Goal: Task Accomplishment & Management: Manage account settings

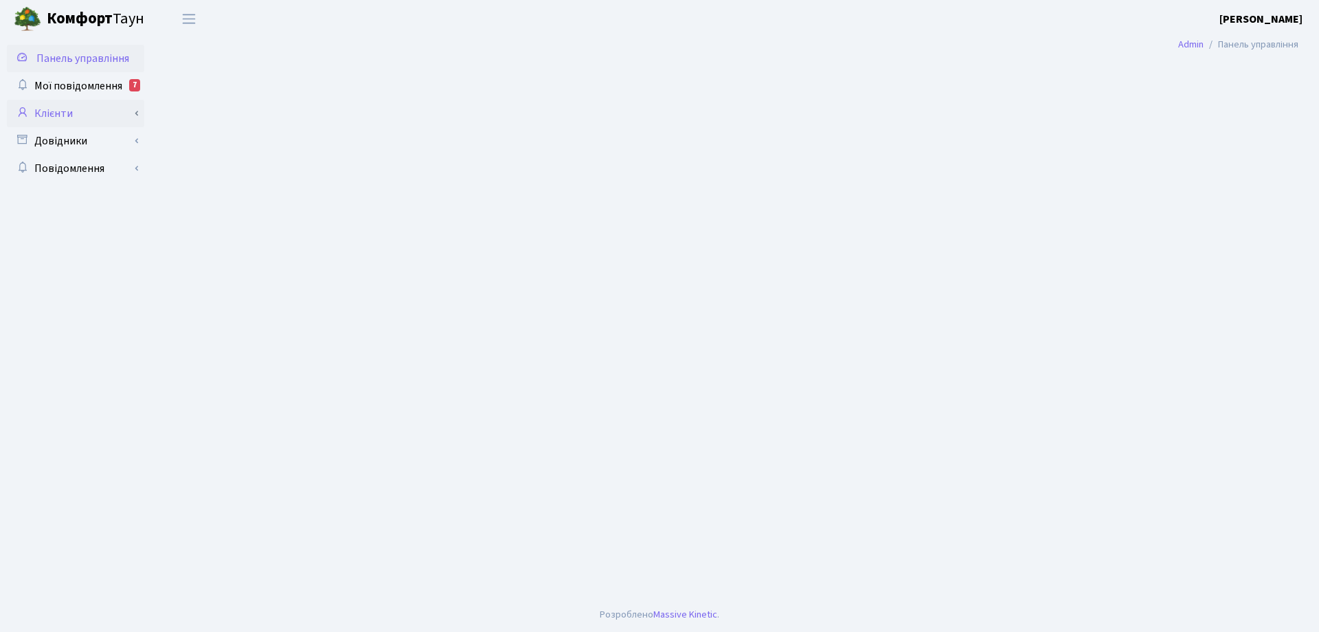
click at [68, 114] on link "Клієнти" at bounding box center [75, 113] width 137 height 27
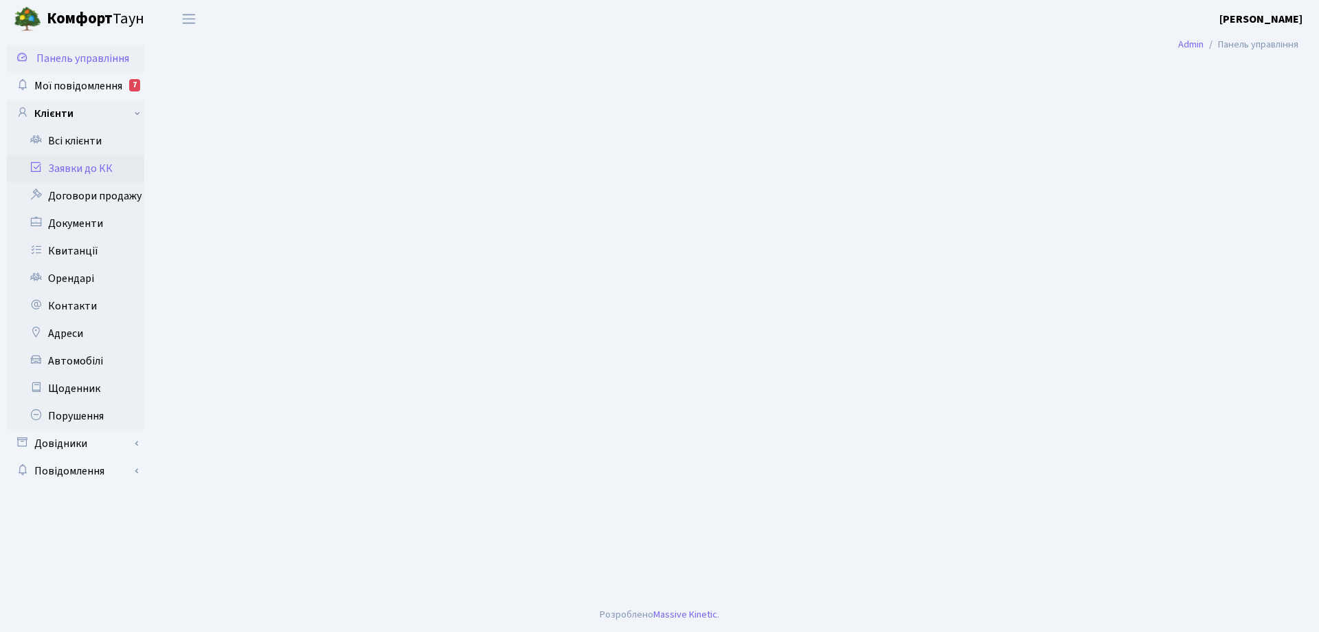
click at [76, 164] on link "Заявки до КК" at bounding box center [75, 168] width 137 height 27
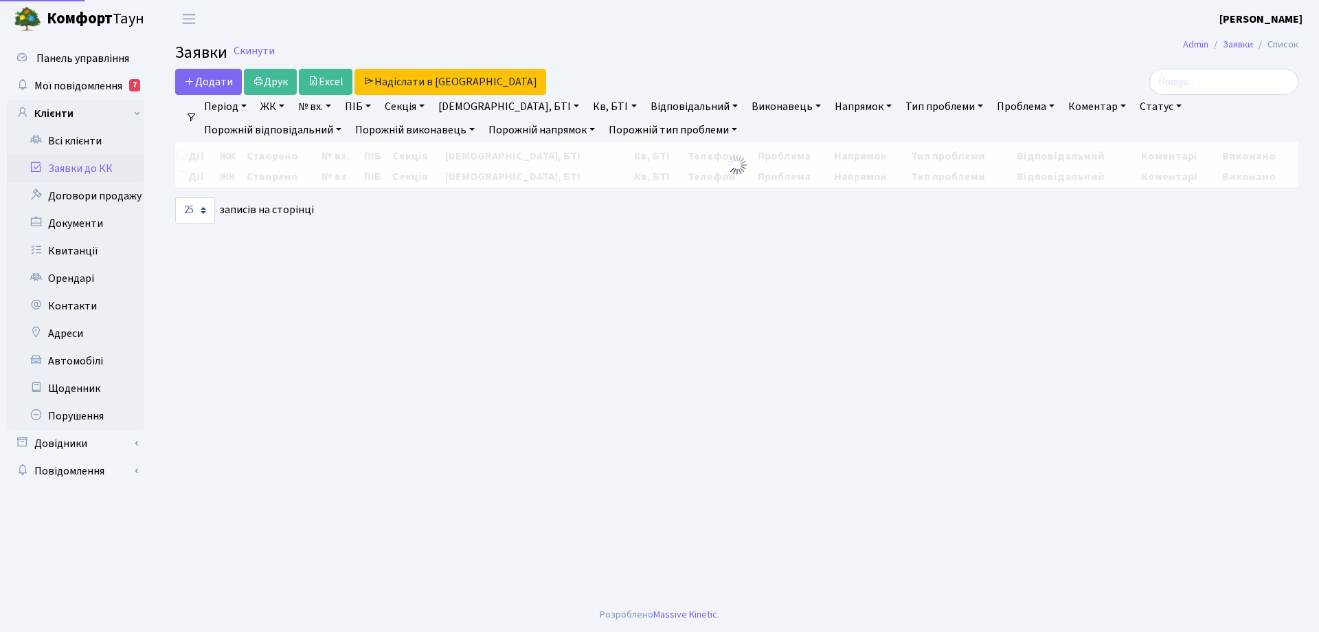
select select "25"
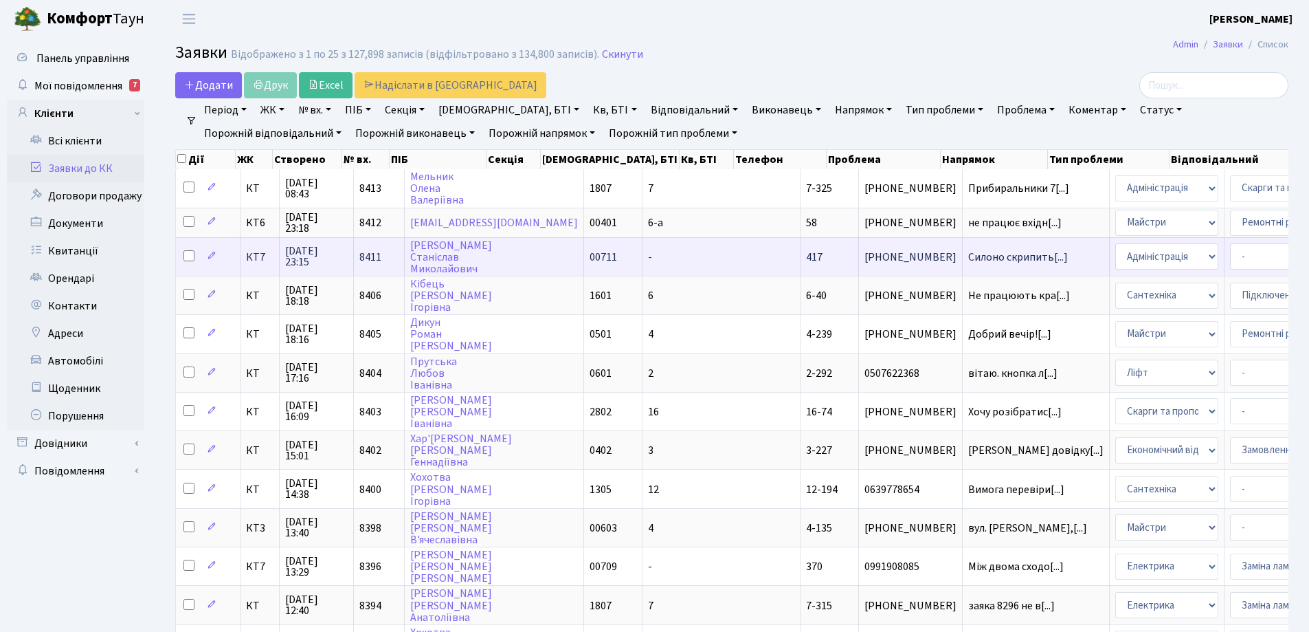
click at [806, 256] on span "417" at bounding box center [814, 256] width 16 height 15
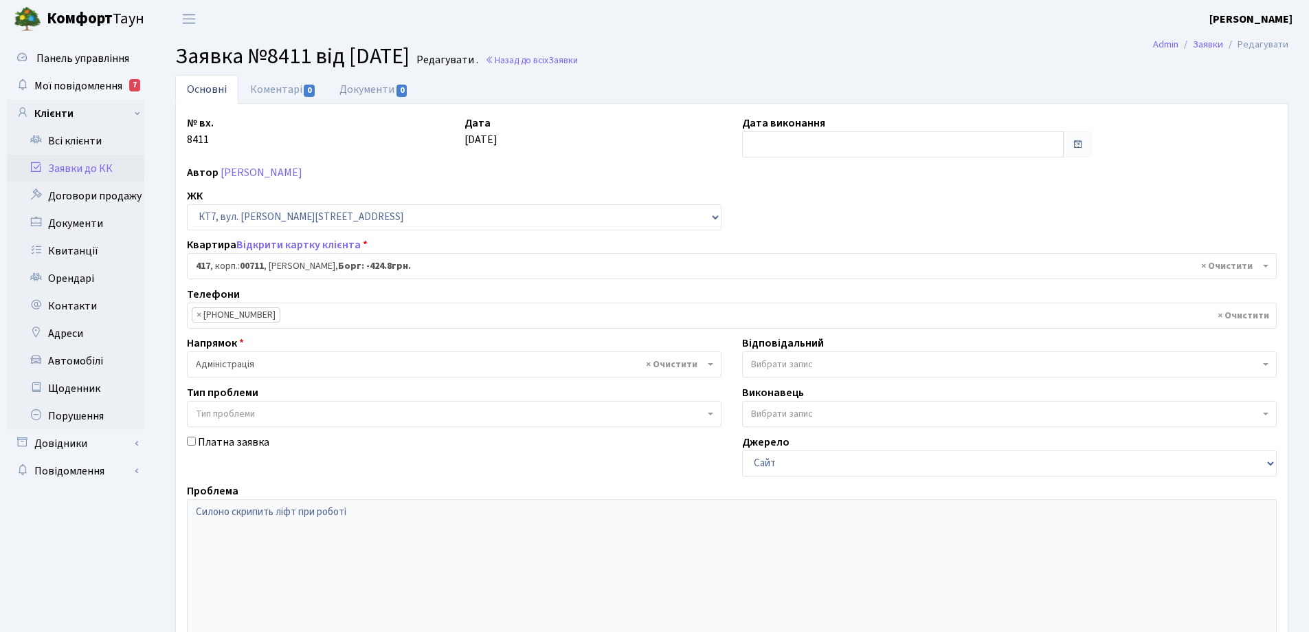
select select "19000"
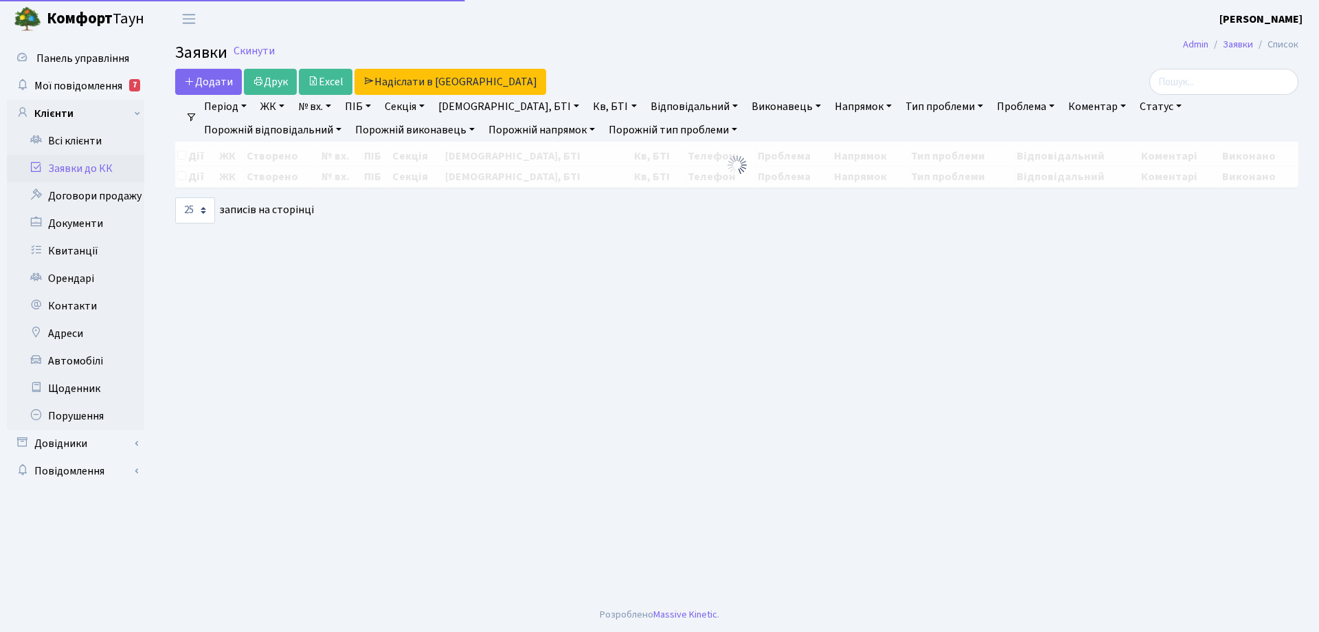
select select "25"
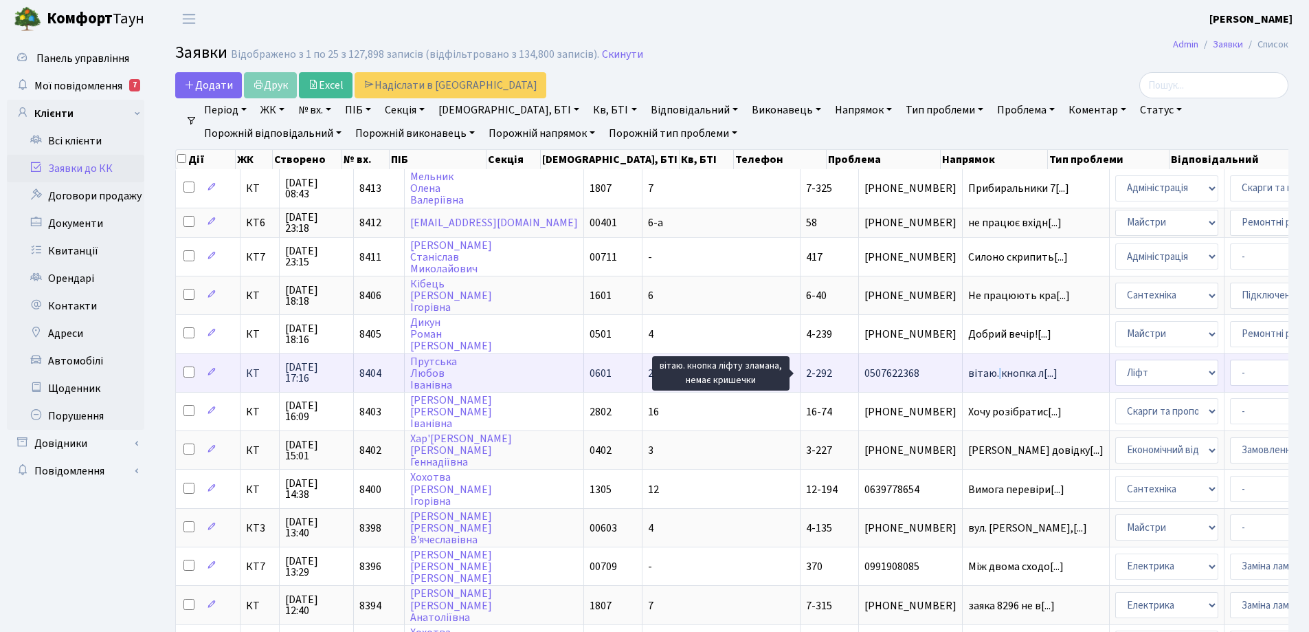
click at [968, 369] on span "вітаю. кнопка л[...]" at bounding box center [1012, 373] width 89 height 15
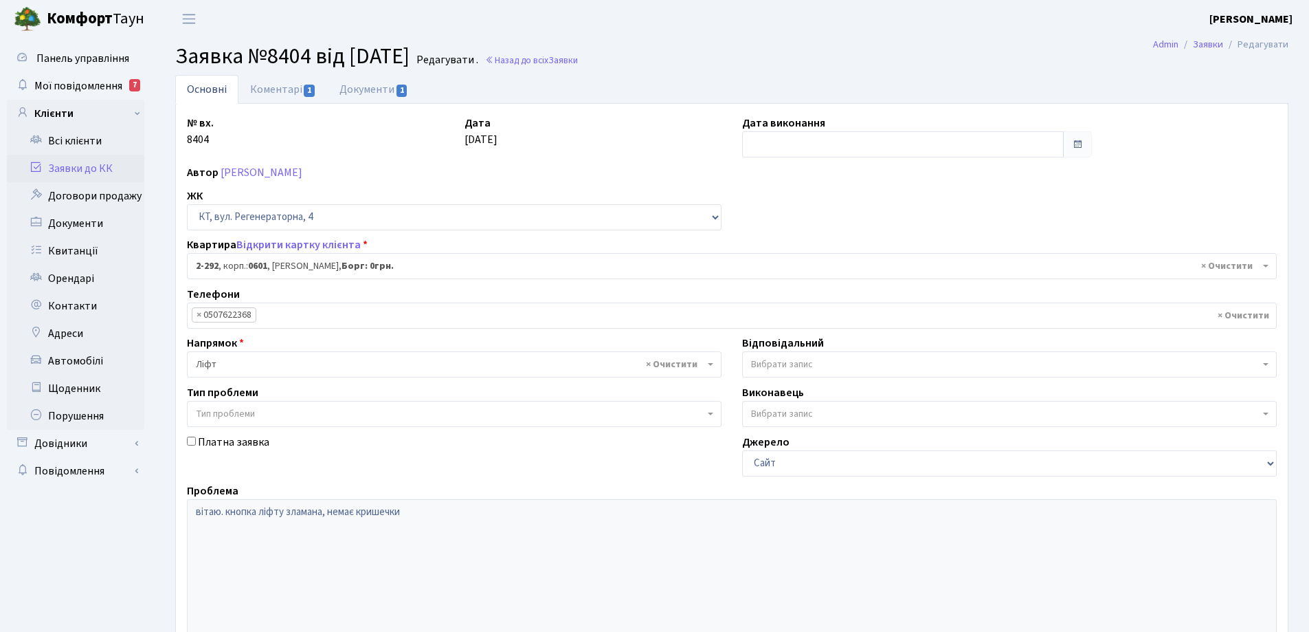
select select "1306"
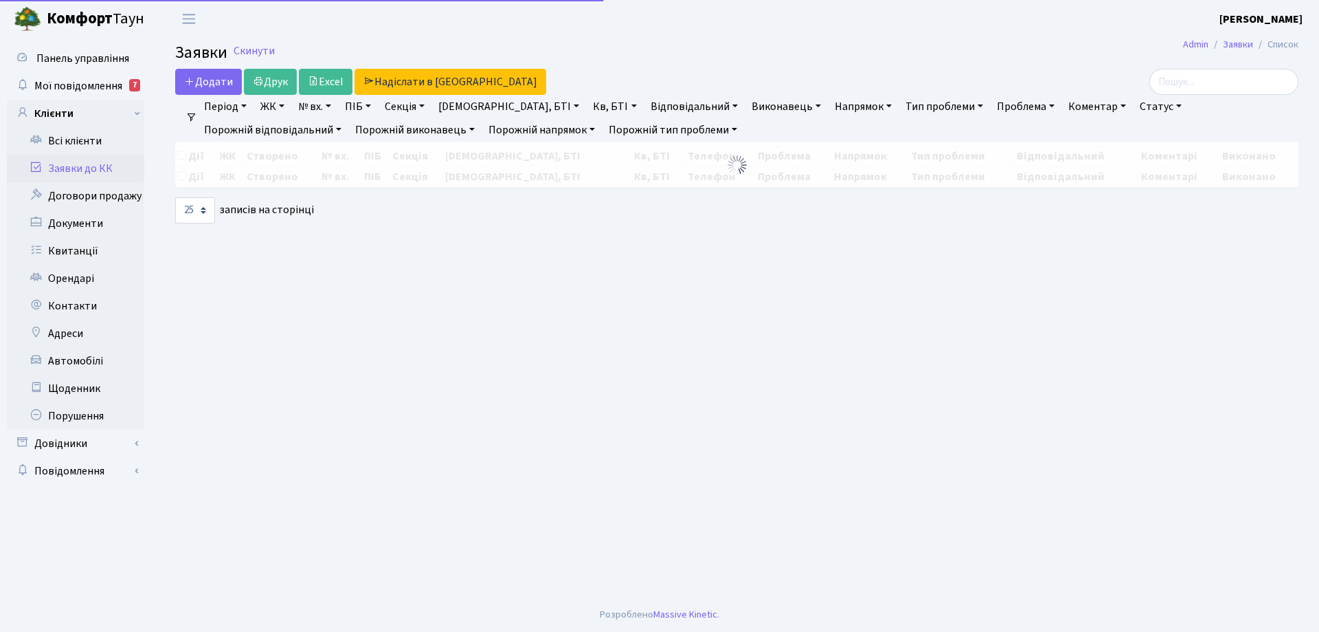
select select "25"
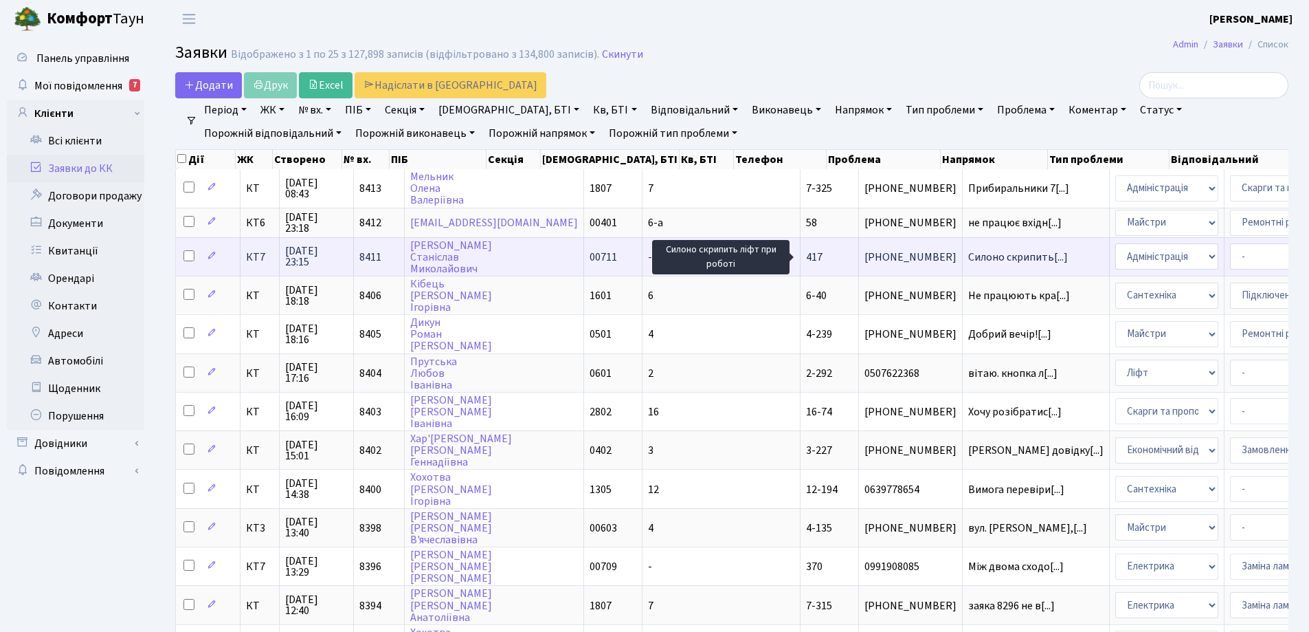
click at [968, 257] on span "Силоно скрипить[...]" at bounding box center [1018, 256] width 100 height 15
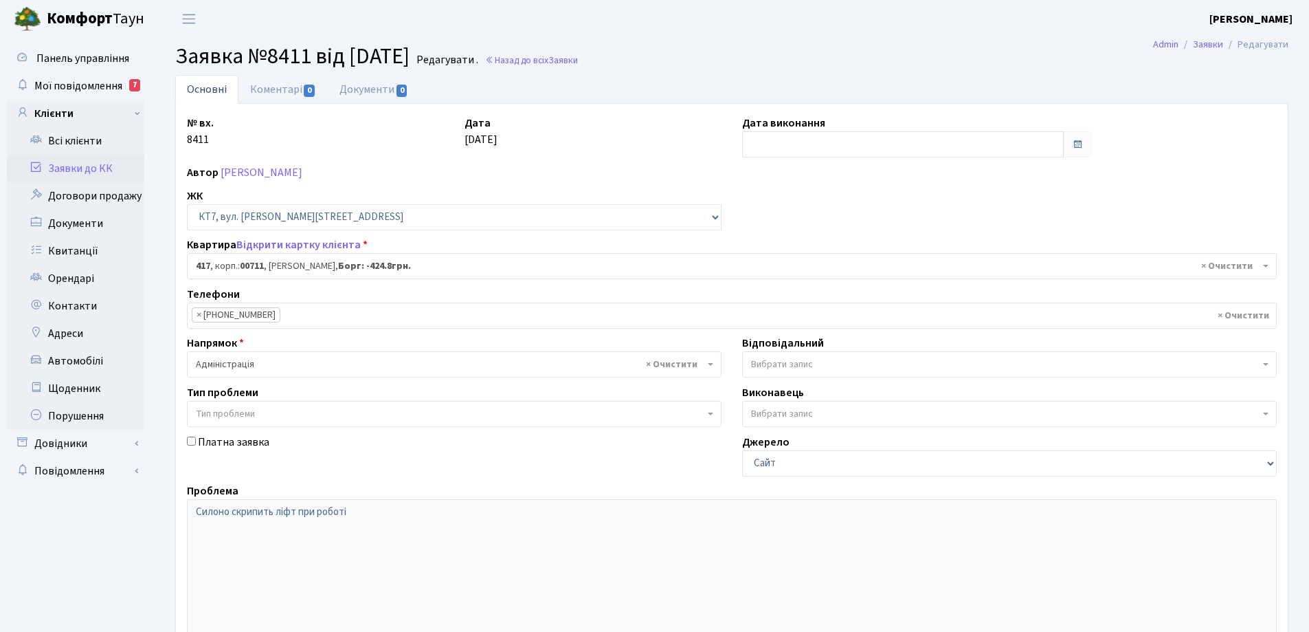
select select "19000"
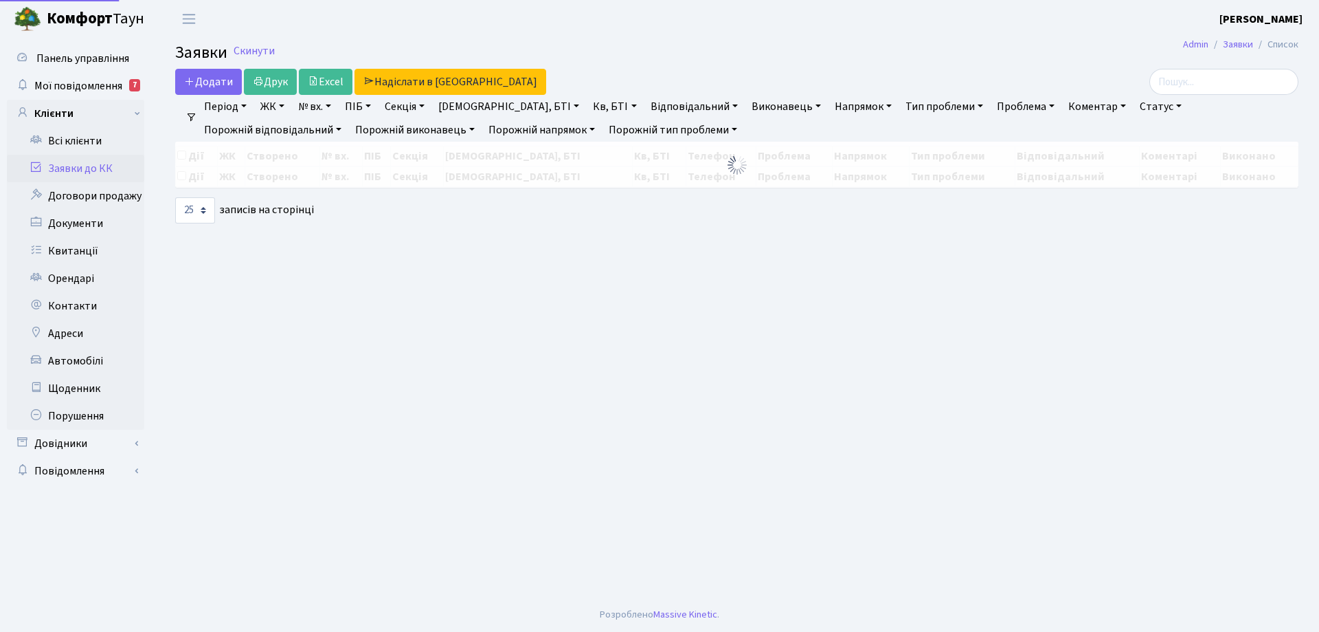
select select "25"
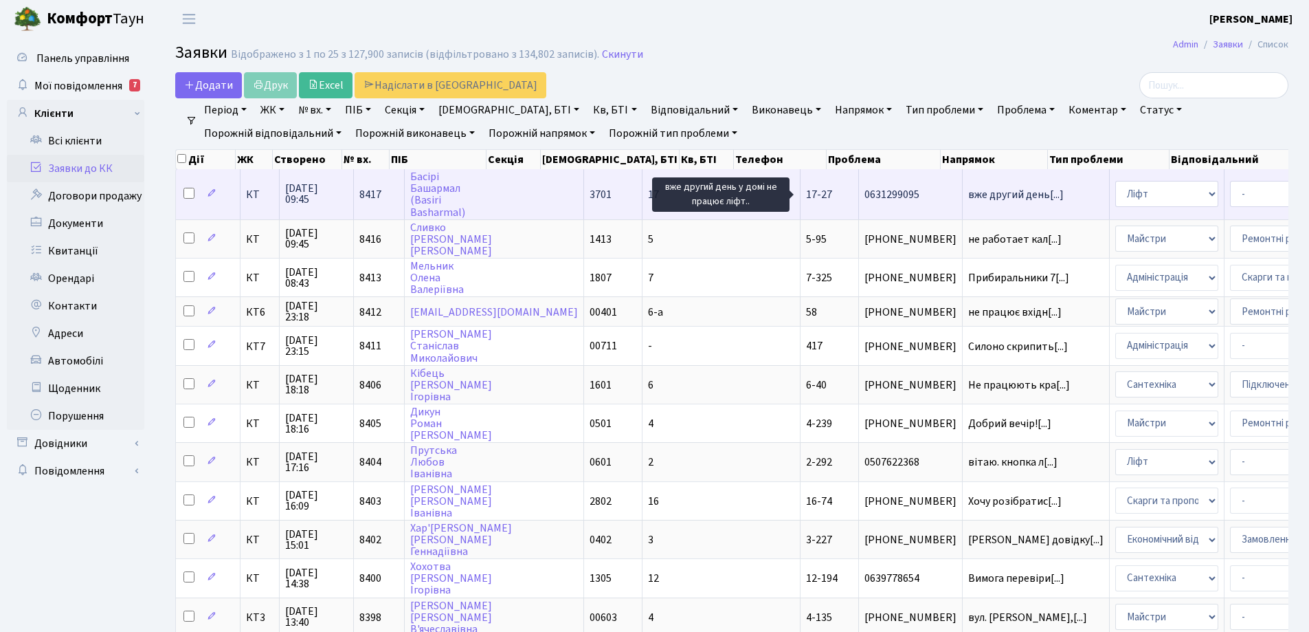
click at [968, 198] on span "вже другий день[...]" at bounding box center [1016, 194] width 96 height 15
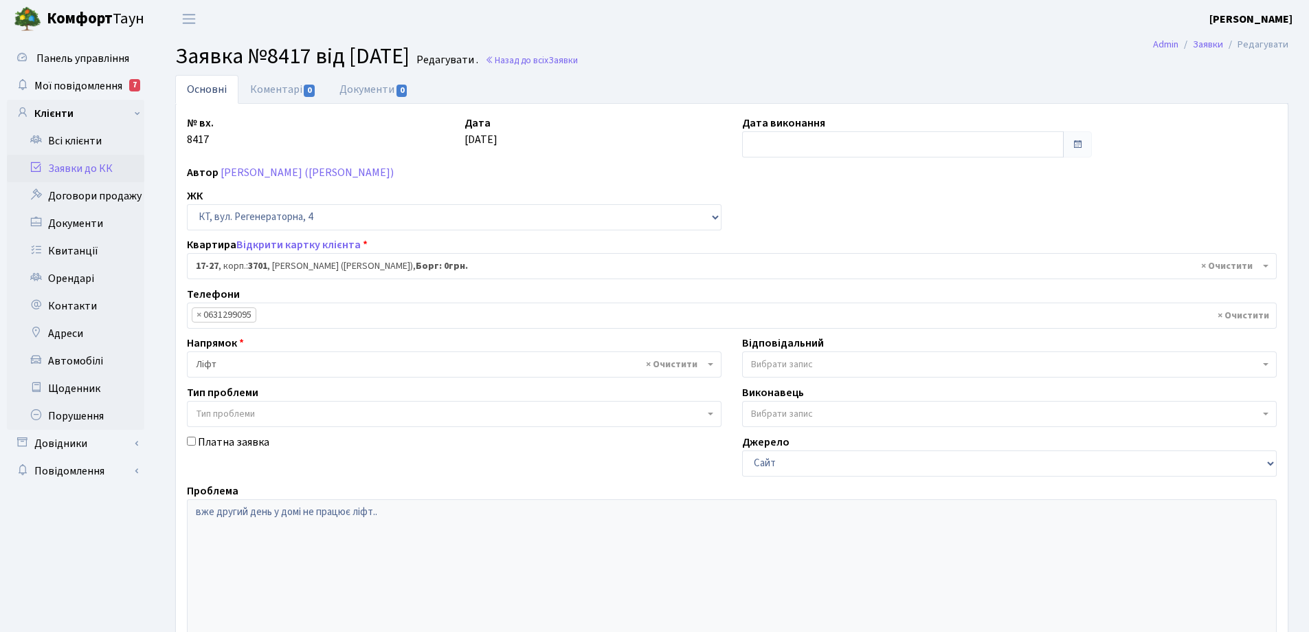
select select "8981"
click at [292, 92] on link "Коментарі 0" at bounding box center [282, 89] width 89 height 28
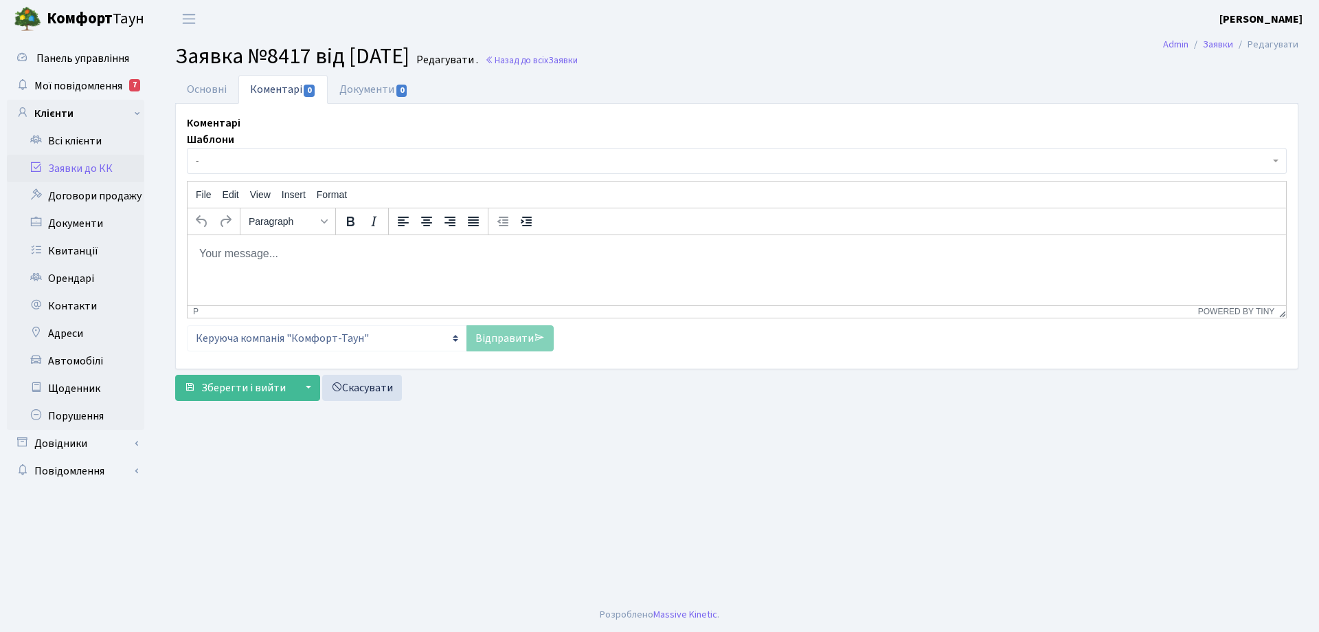
click at [219, 252] on body "Rich Text Area. Press ALT-0 for help." at bounding box center [737, 252] width 1077 height 15
click at [366, 252] on p "Добрий день, ліфт в зупинці, поттребує ремонту" at bounding box center [737, 252] width 1077 height 15
click at [448, 256] on p "Добрий день, ліфт в зупинці, потребує ремонту" at bounding box center [737, 252] width 1077 height 15
click at [503, 336] on link "Відправити" at bounding box center [510, 338] width 87 height 26
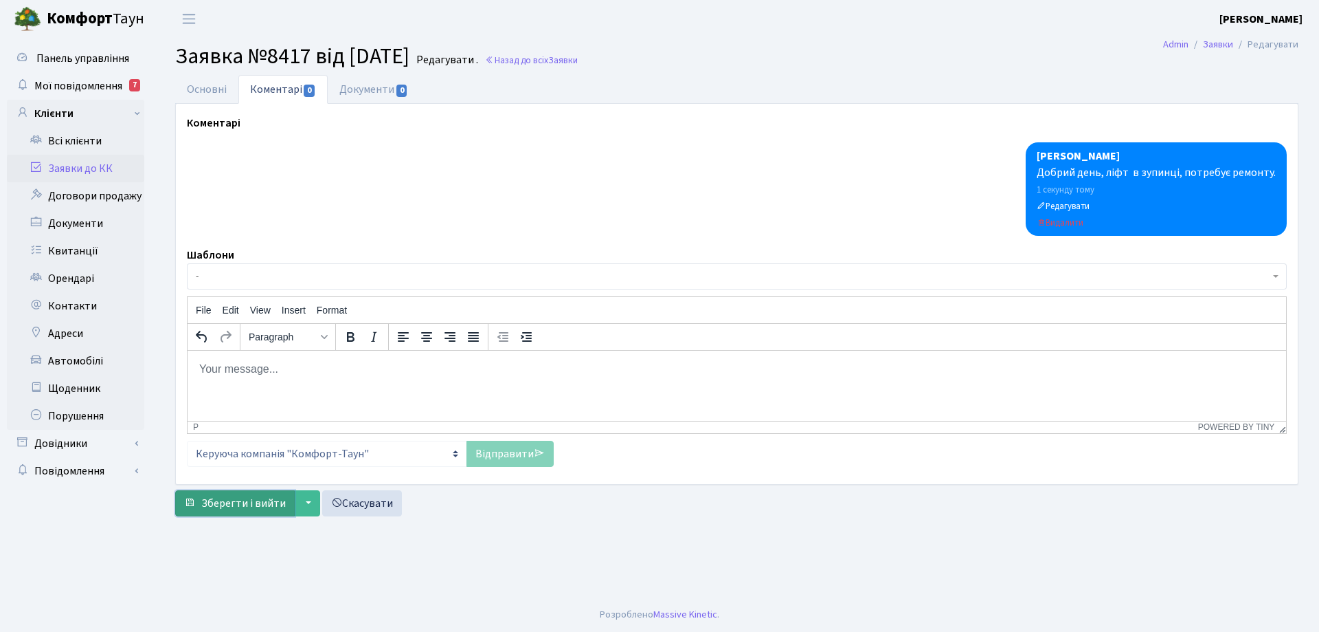
click at [246, 504] on span "Зберегти і вийти" at bounding box center [243, 502] width 85 height 15
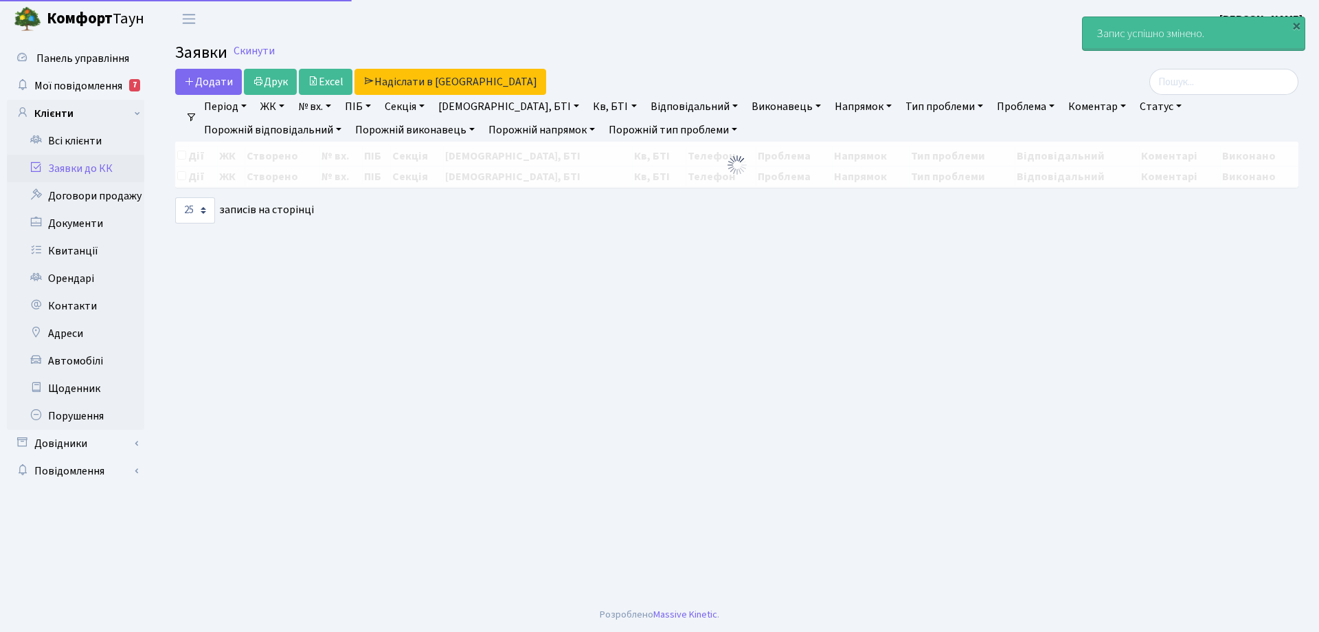
select select "25"
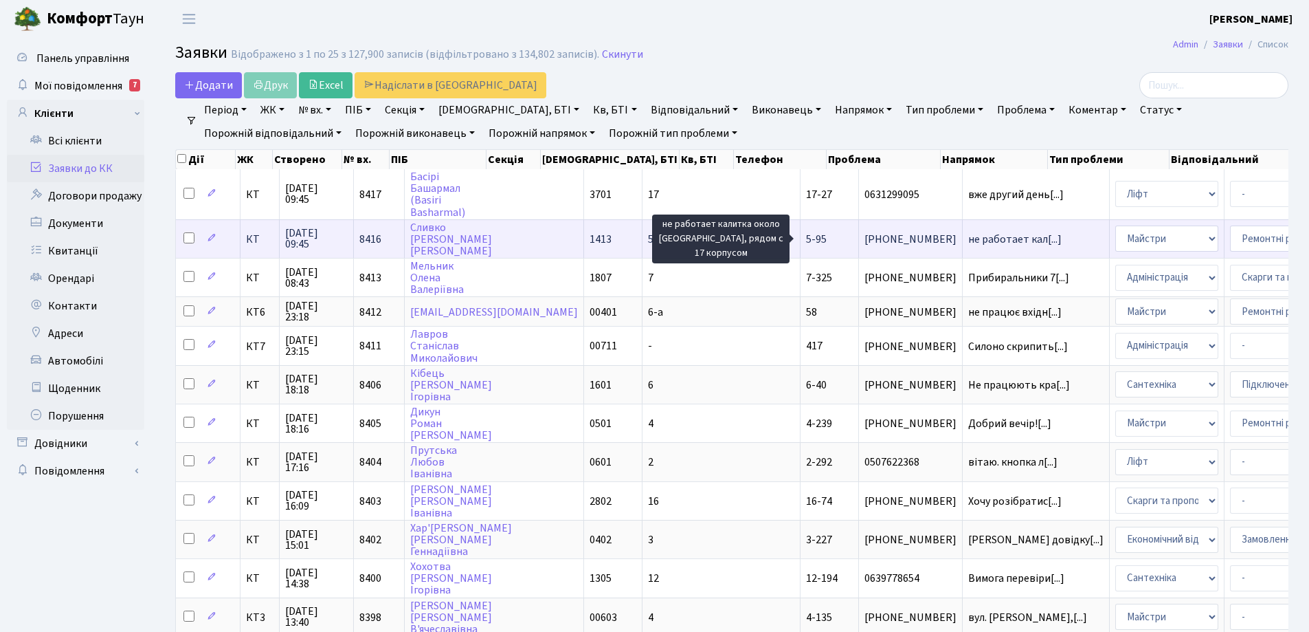
click at [968, 242] on span "не работает кал[...]" at bounding box center [1014, 239] width 93 height 15
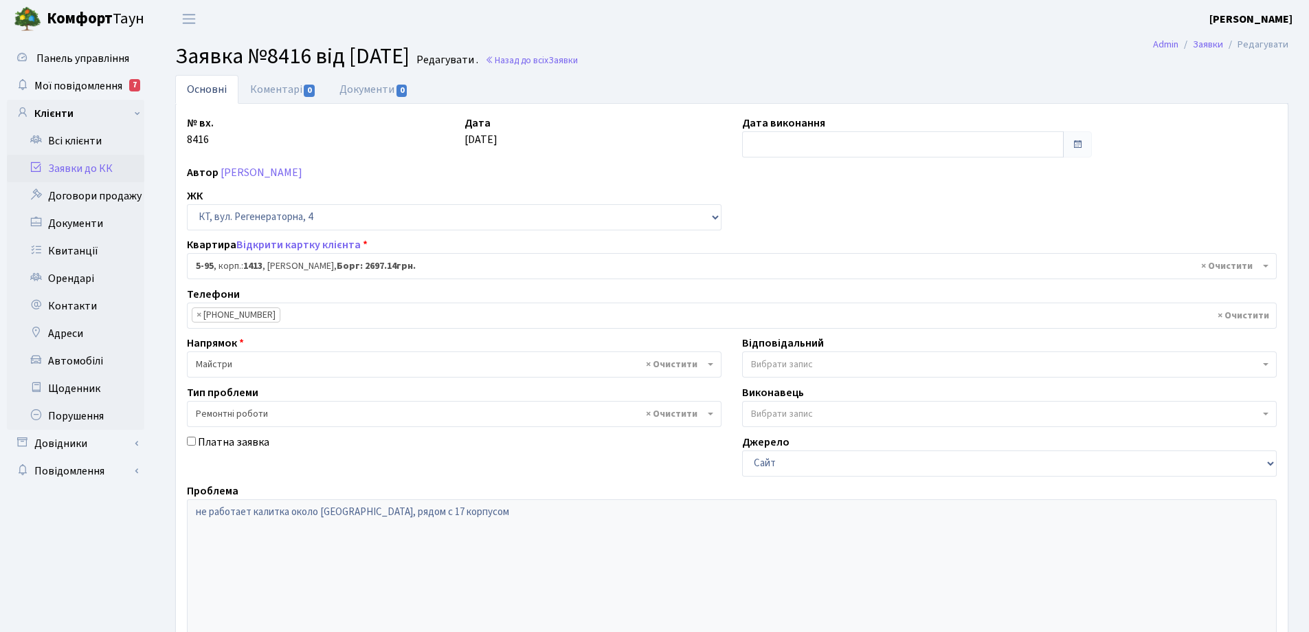
select select "2451"
select select "62"
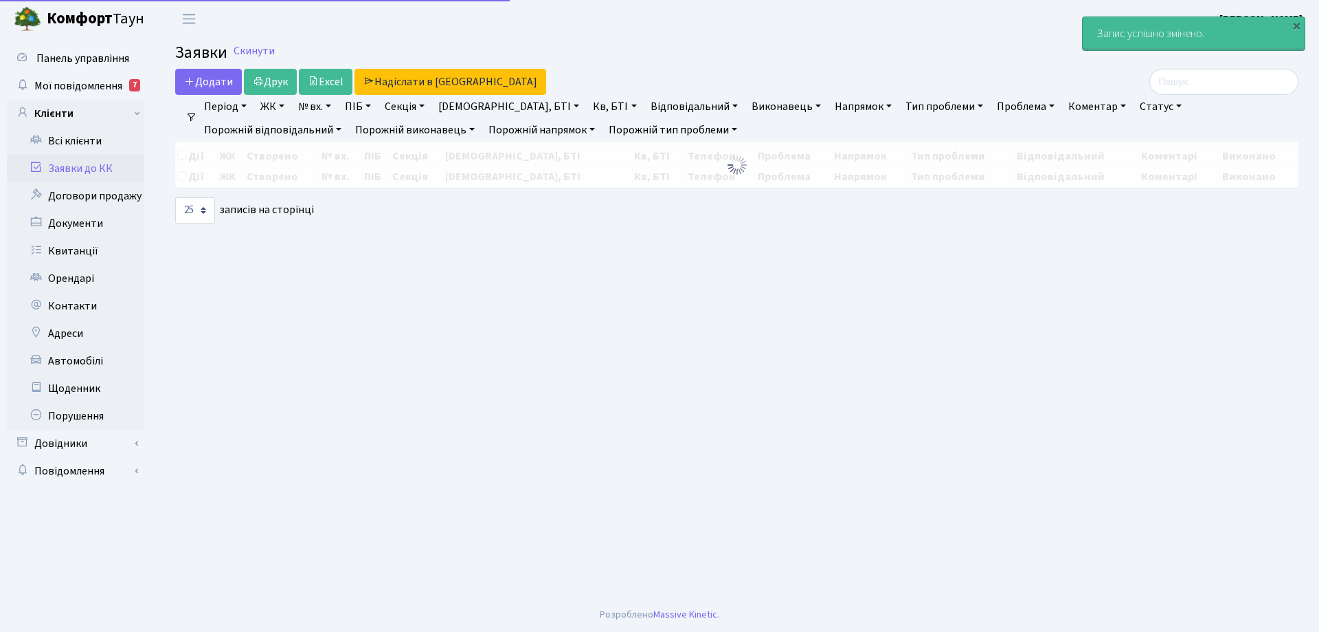
select select "25"
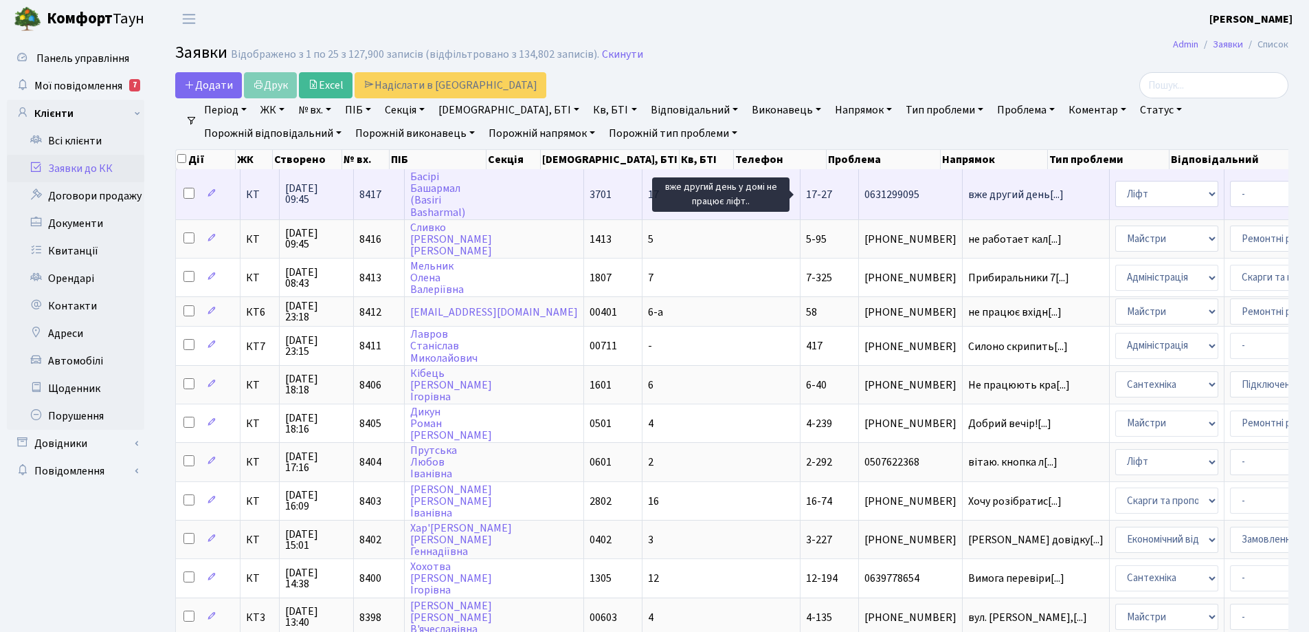
click at [968, 197] on span "вже другий день[...]" at bounding box center [1016, 194] width 96 height 15
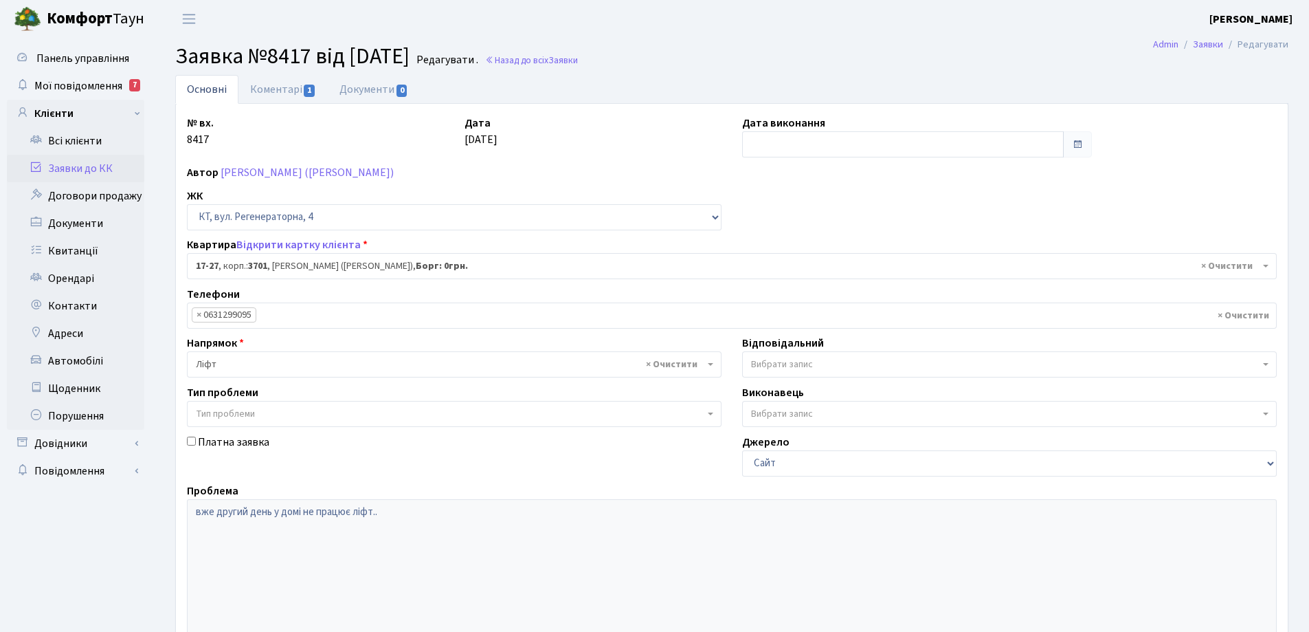
select select "8981"
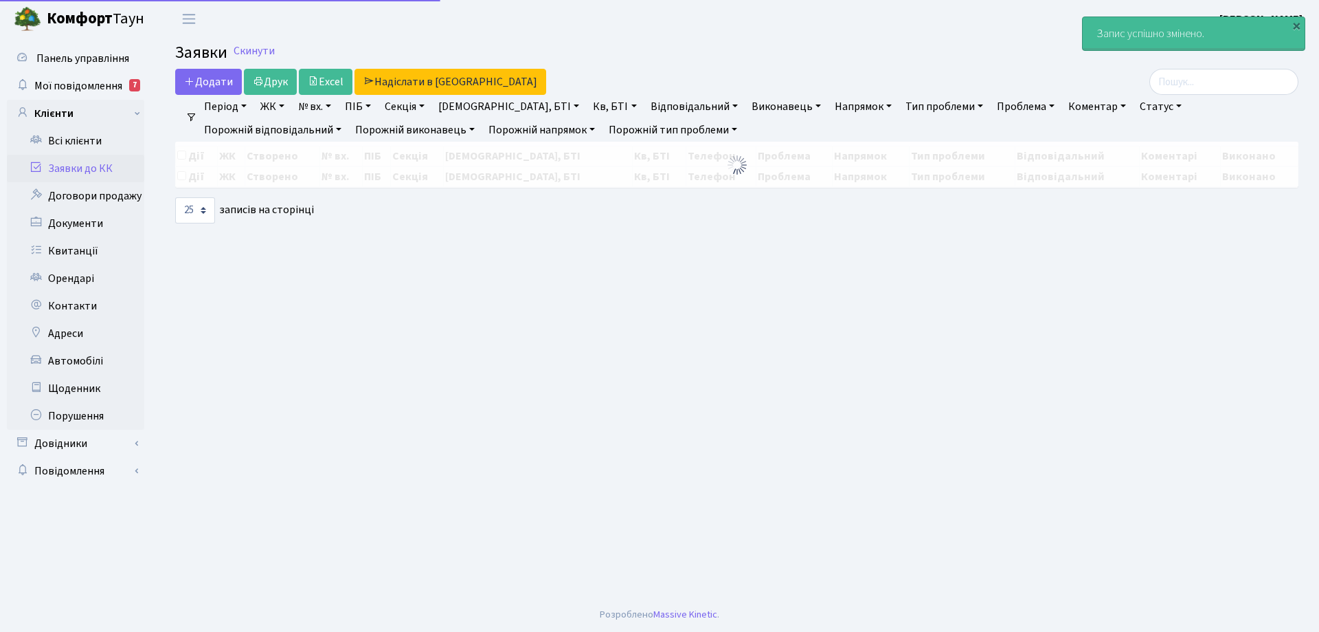
select select "25"
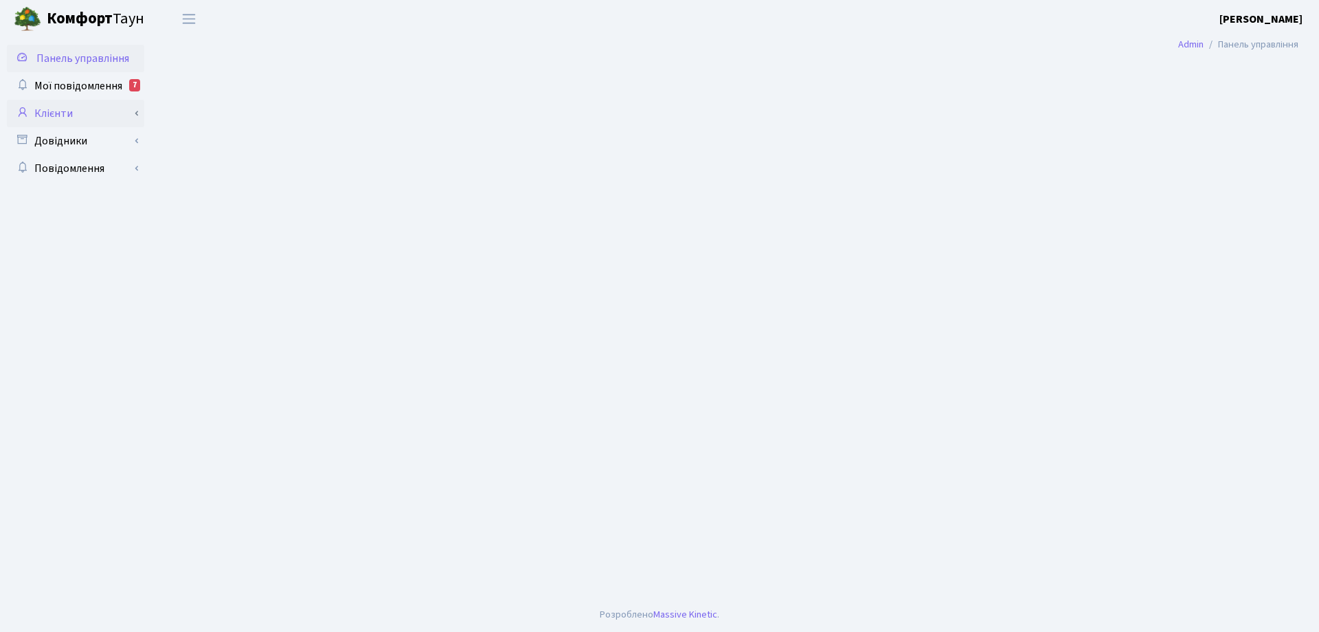
click at [65, 116] on link "Клієнти" at bounding box center [75, 113] width 137 height 27
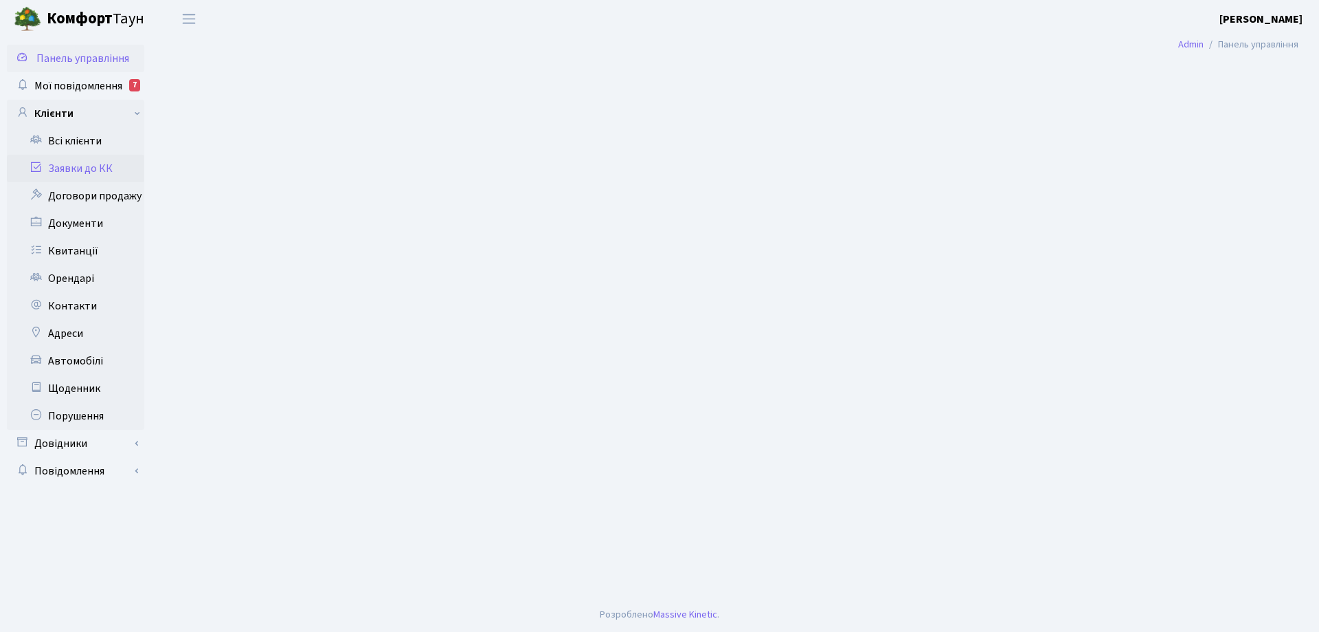
click at [77, 167] on link "Заявки до КК" at bounding box center [75, 168] width 137 height 27
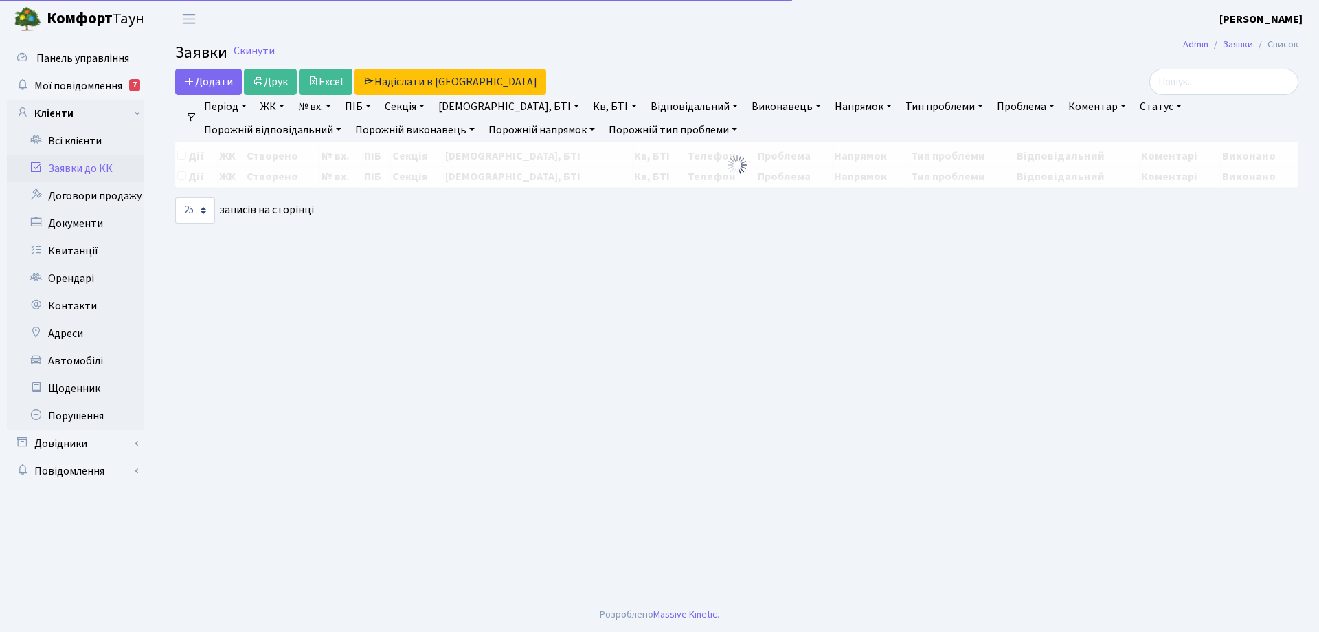
select select "25"
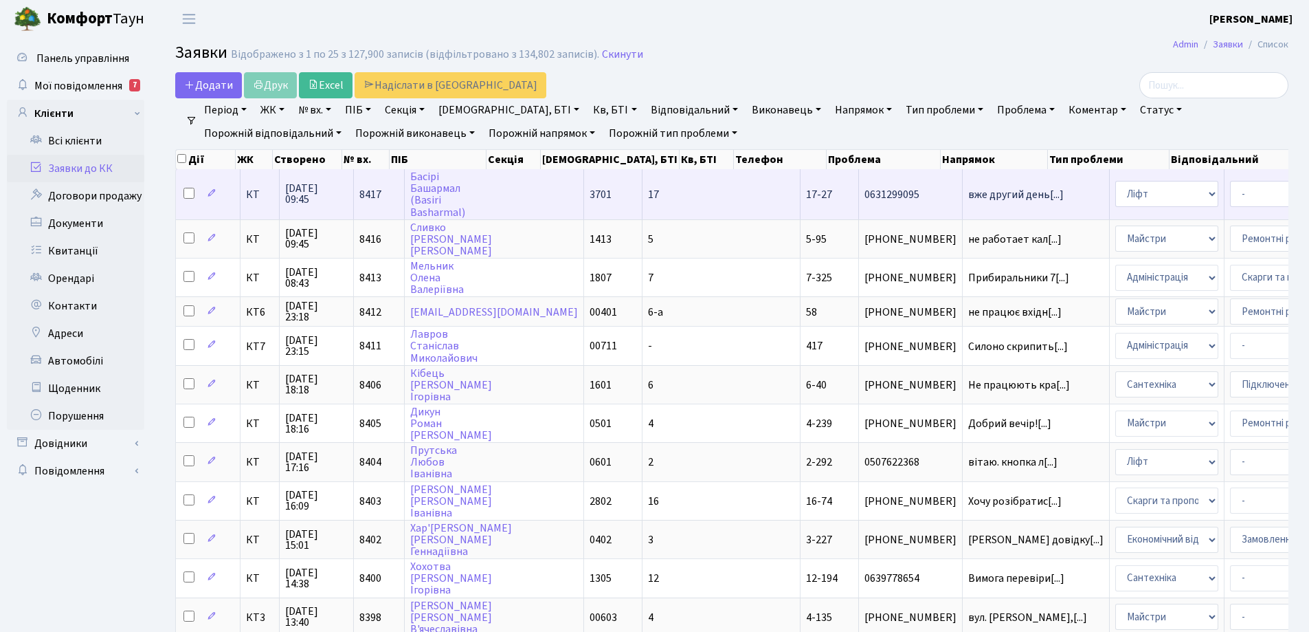
click at [801, 191] on td "17-27" at bounding box center [830, 193] width 58 height 49
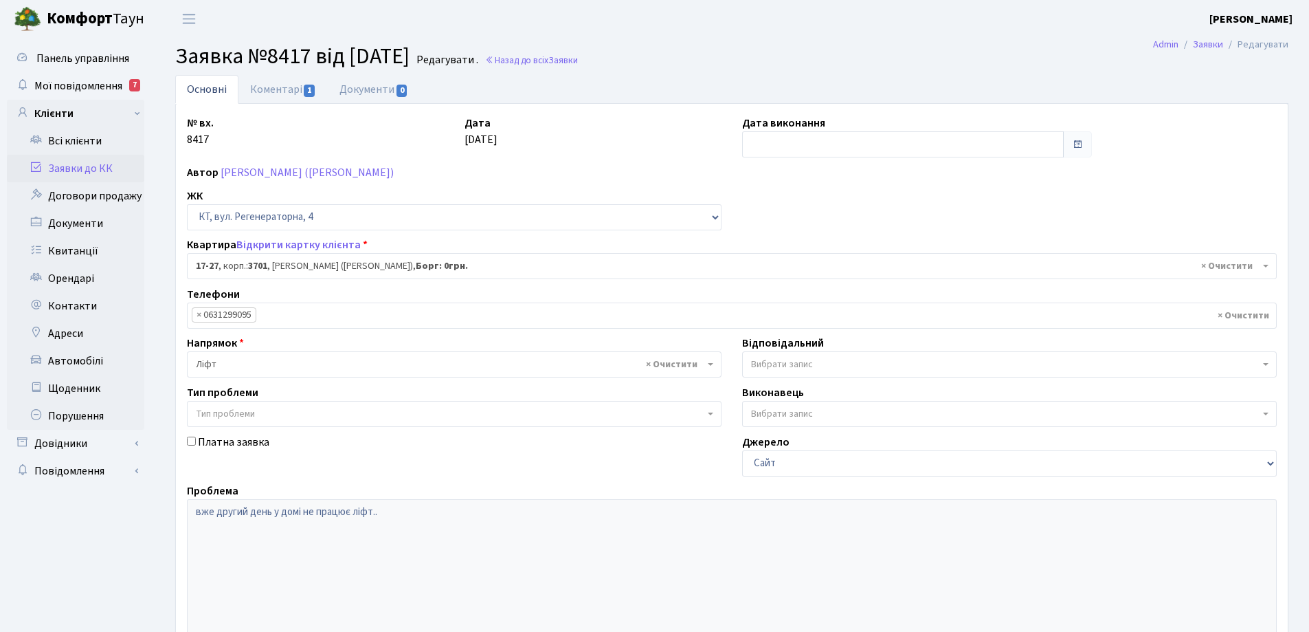
select select "8981"
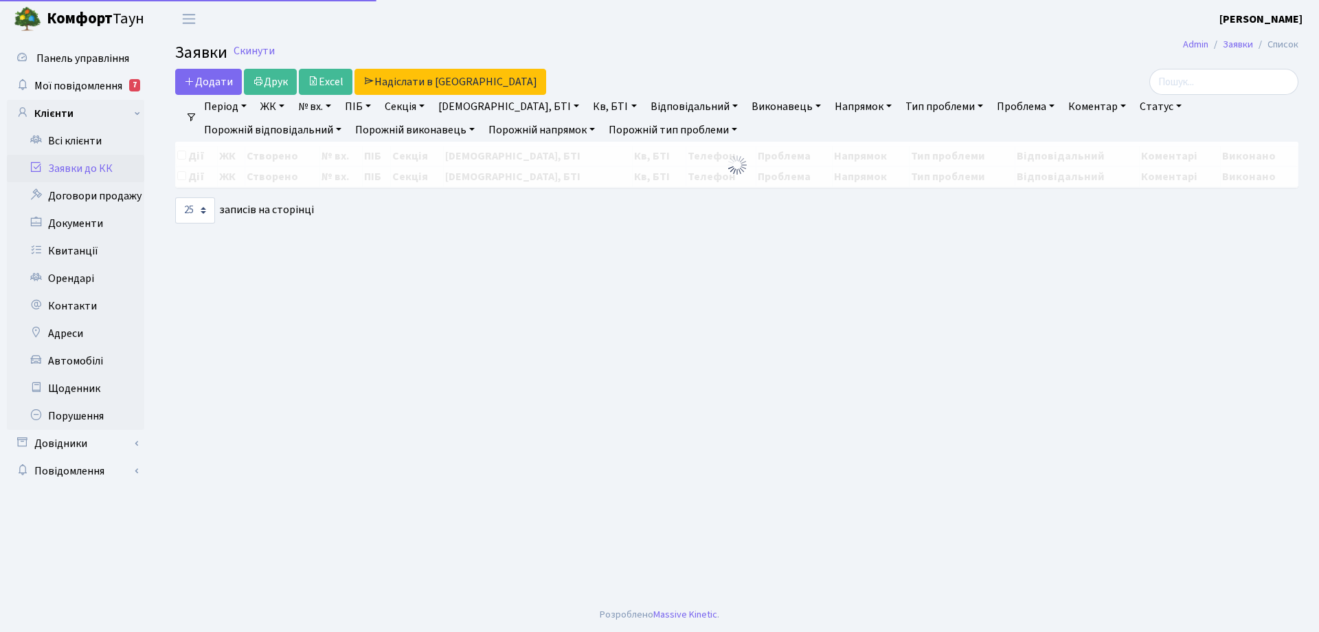
select select "25"
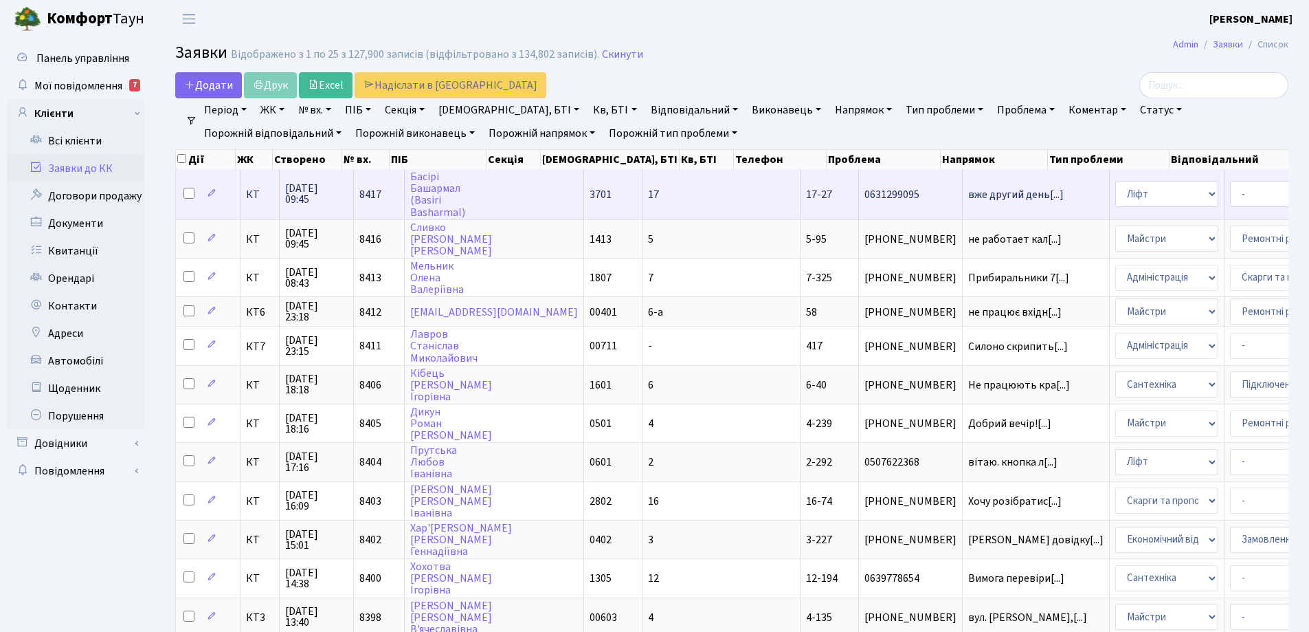
click at [963, 203] on td "вже другий день[...]" at bounding box center [1036, 193] width 147 height 49
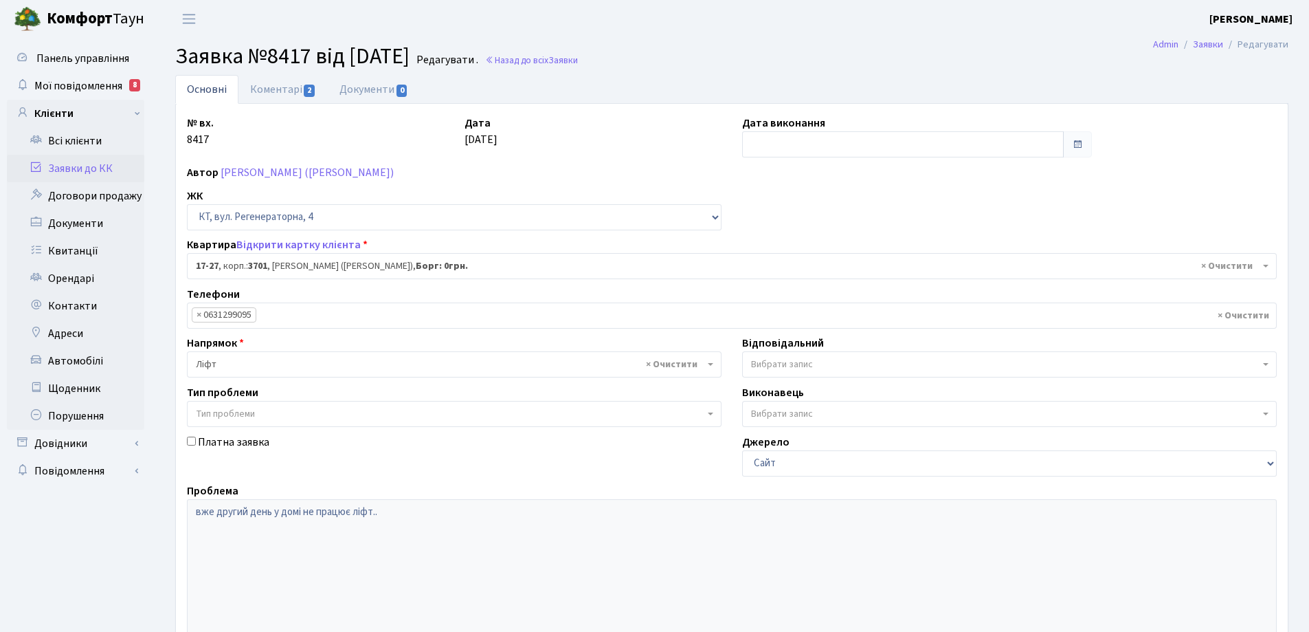
select select "8981"
click at [291, 91] on link "Коментарі 2" at bounding box center [282, 89] width 89 height 28
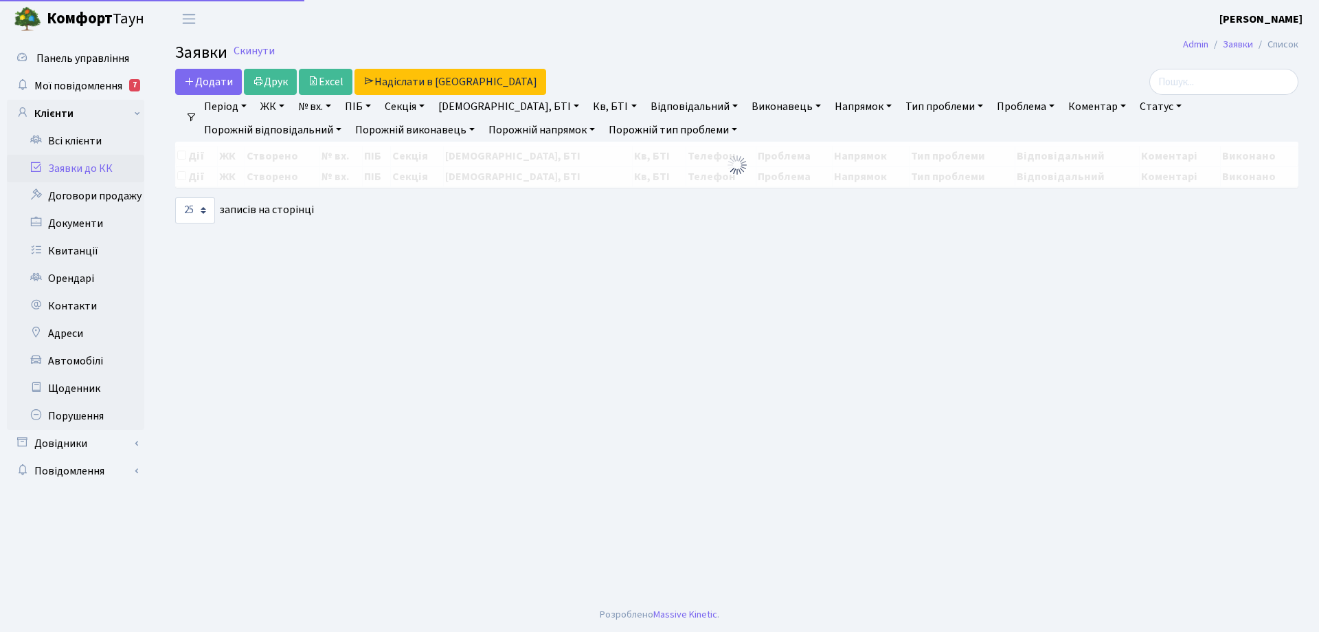
select select "25"
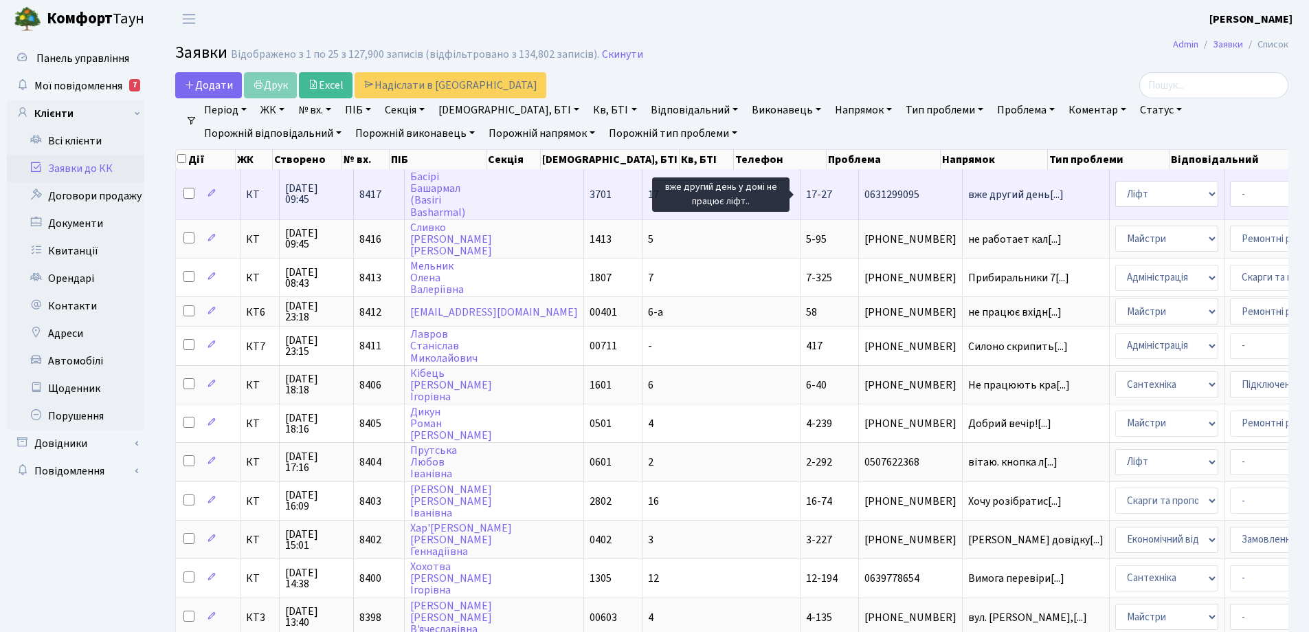
click at [968, 197] on span "вже другий день[...]" at bounding box center [1016, 194] width 96 height 15
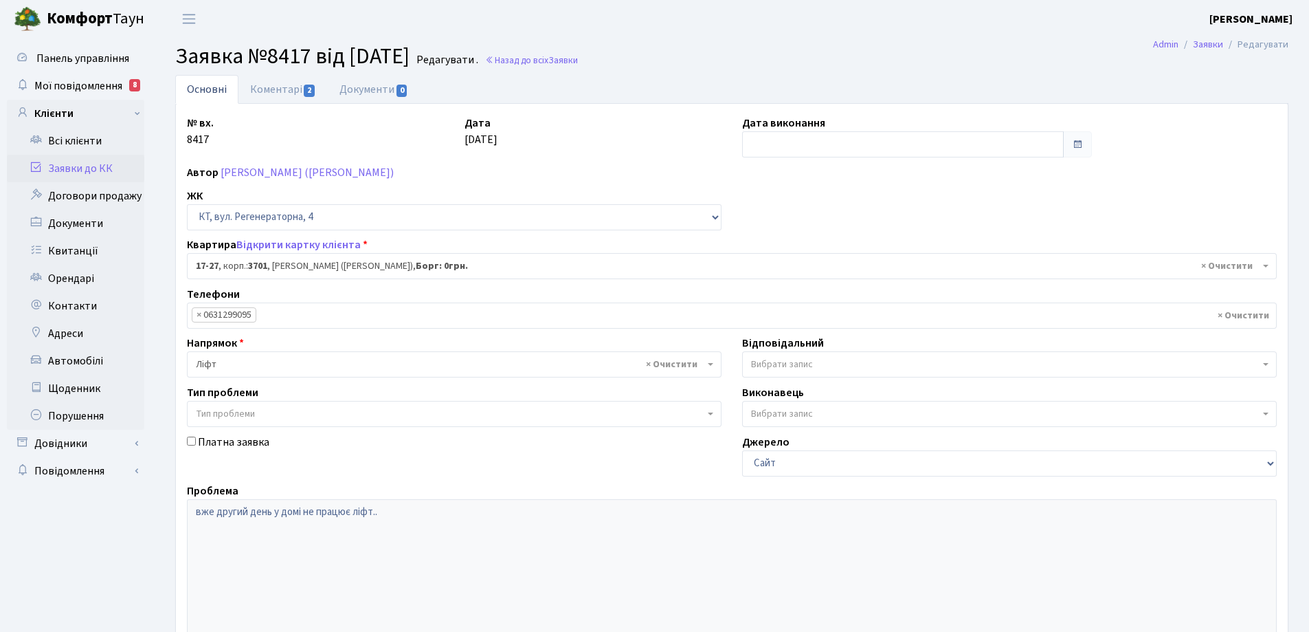
select select "8981"
click at [269, 90] on link "Коментарі 2" at bounding box center [282, 89] width 89 height 28
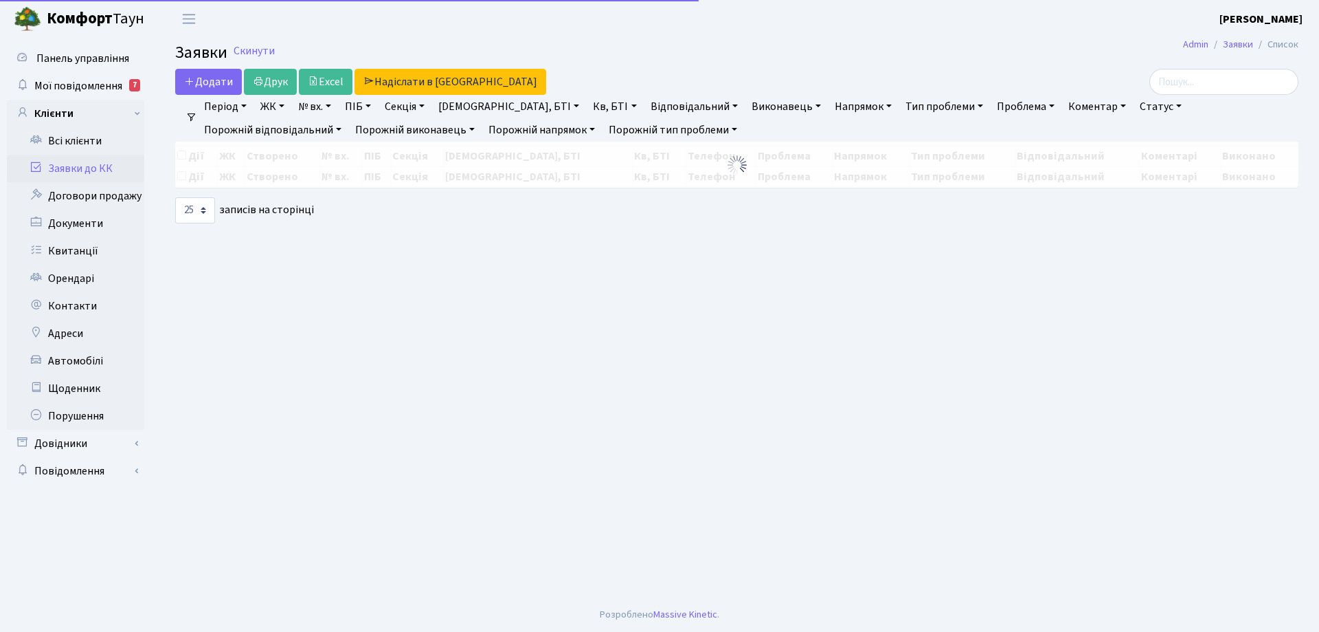
select select "25"
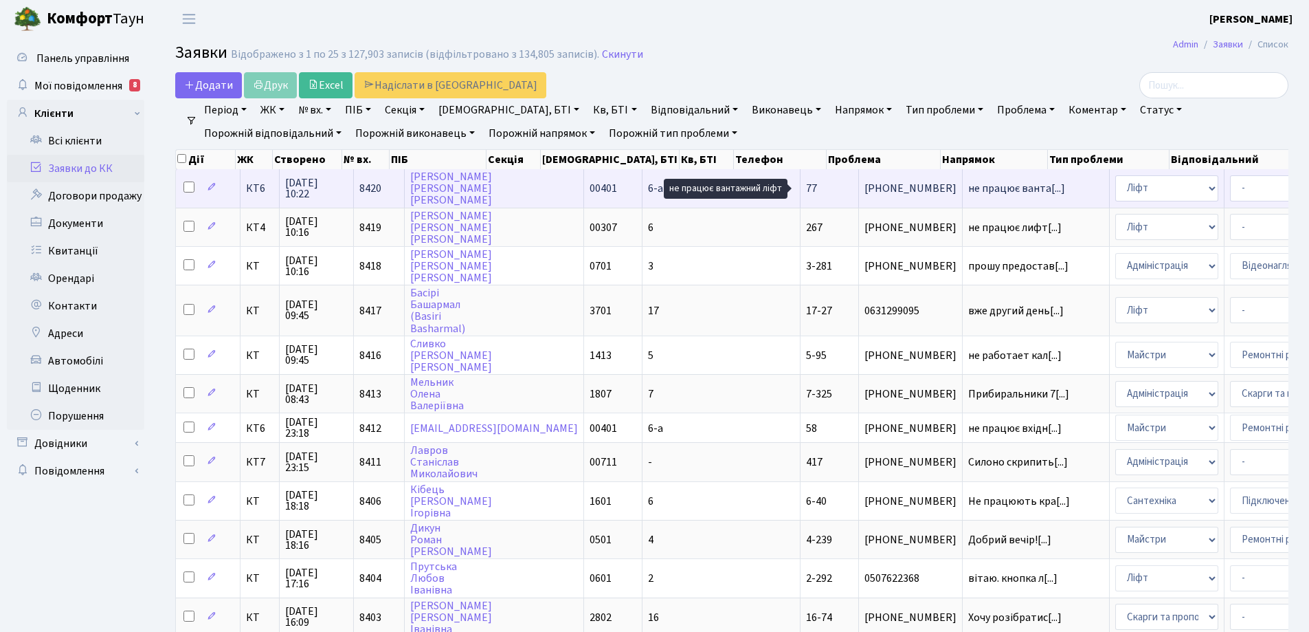
click at [968, 186] on span "не працює ванта[...]" at bounding box center [1016, 188] width 97 height 15
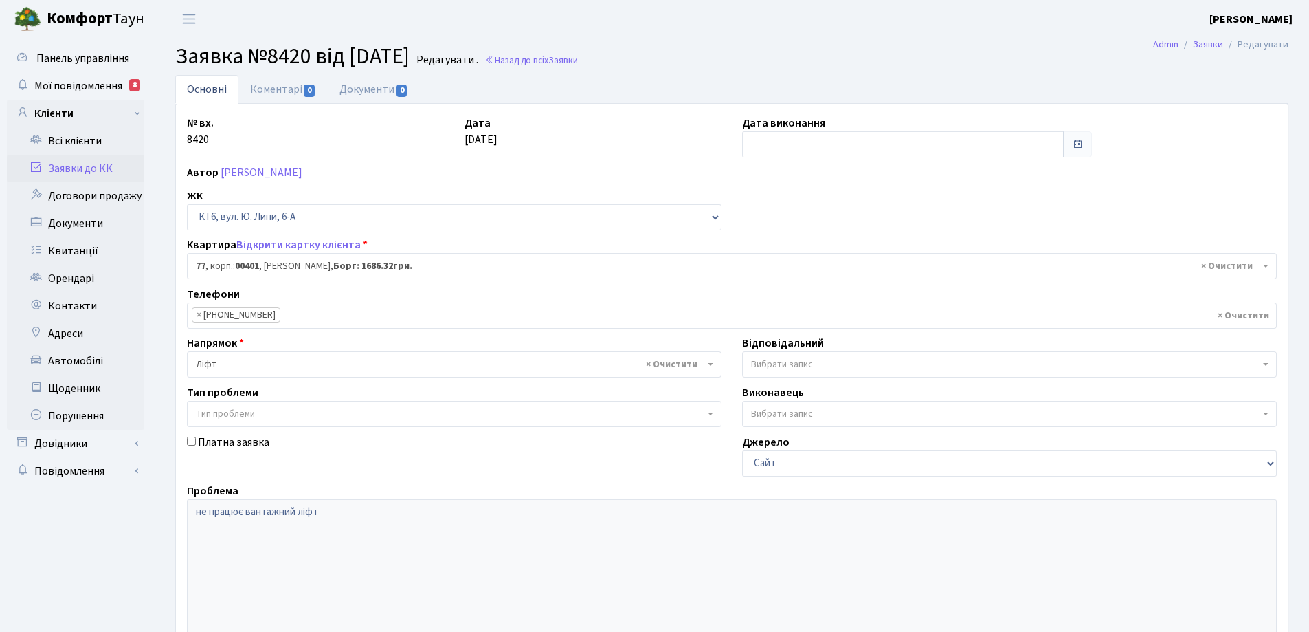
select select "17169"
click at [285, 90] on link "Коментарі 0" at bounding box center [282, 89] width 89 height 28
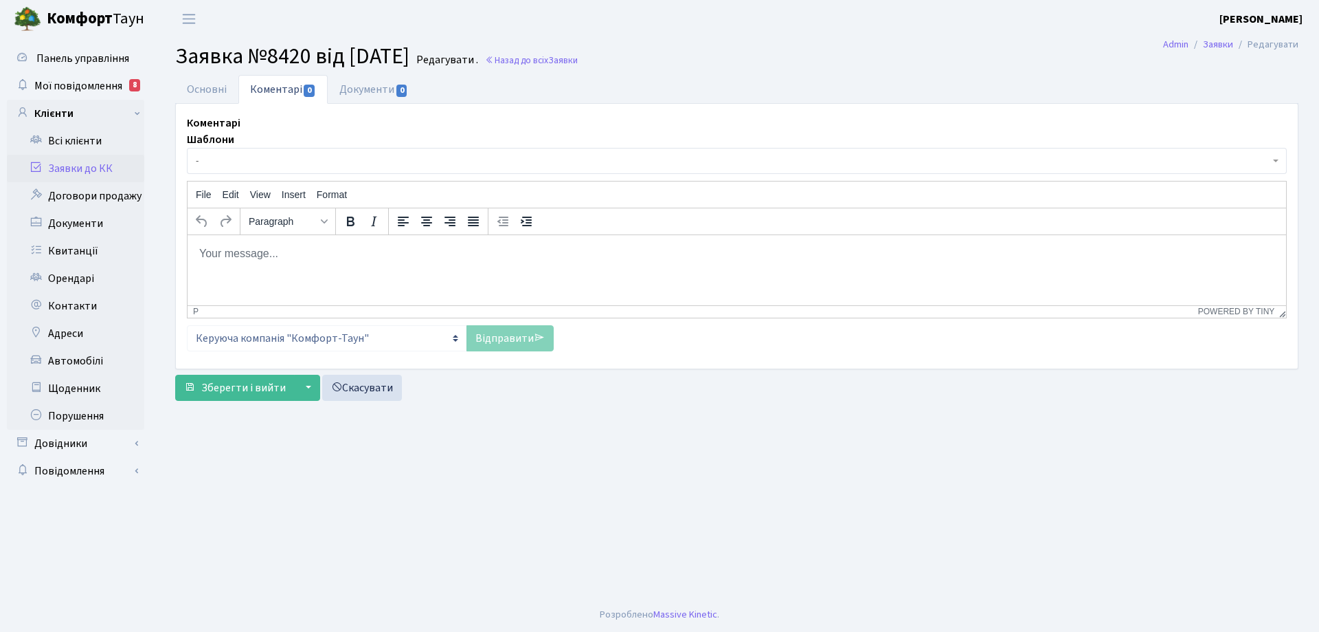
click at [240, 251] on body "Rich Text Area. Press ALT-0 for help." at bounding box center [737, 252] width 1077 height 15
click at [506, 335] on link "Відправити" at bounding box center [510, 338] width 87 height 26
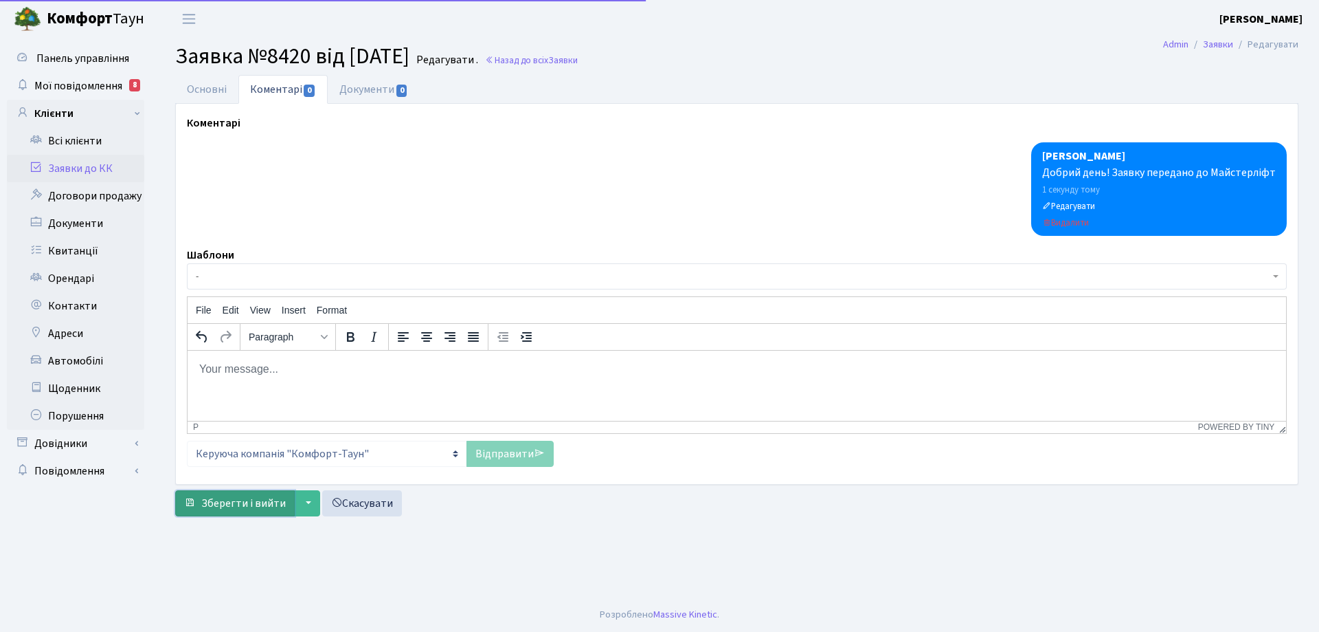
click at [266, 501] on span "Зберегти і вийти" at bounding box center [243, 502] width 85 height 15
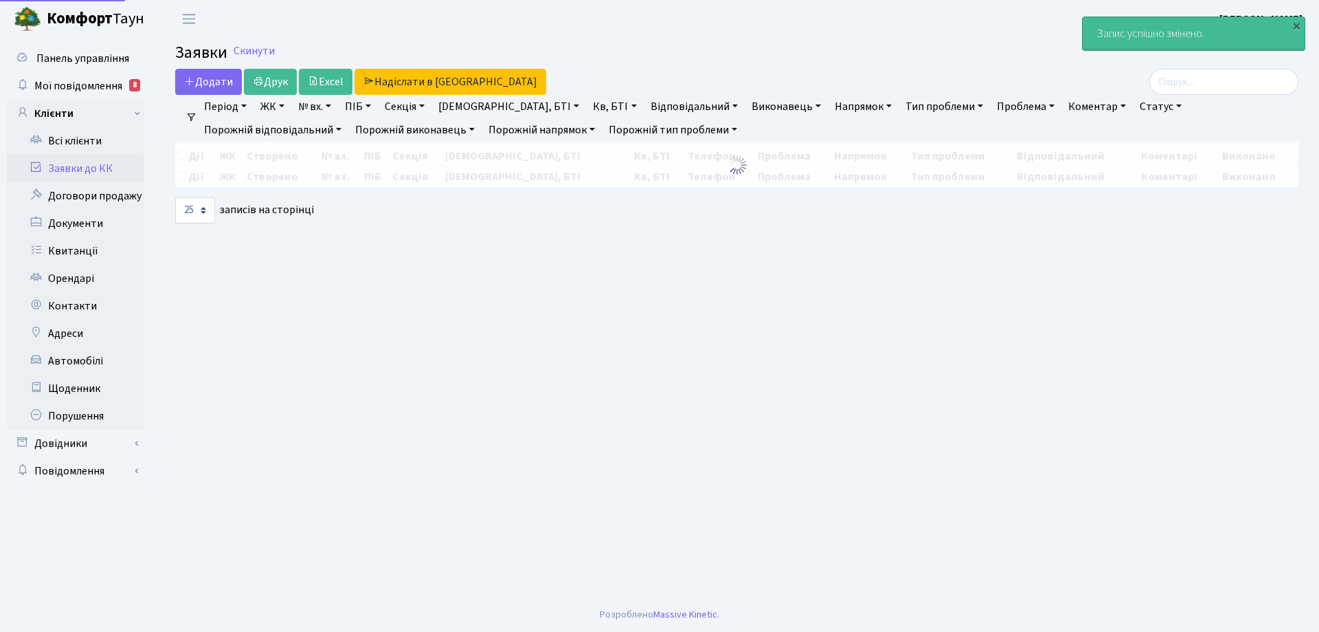
select select "25"
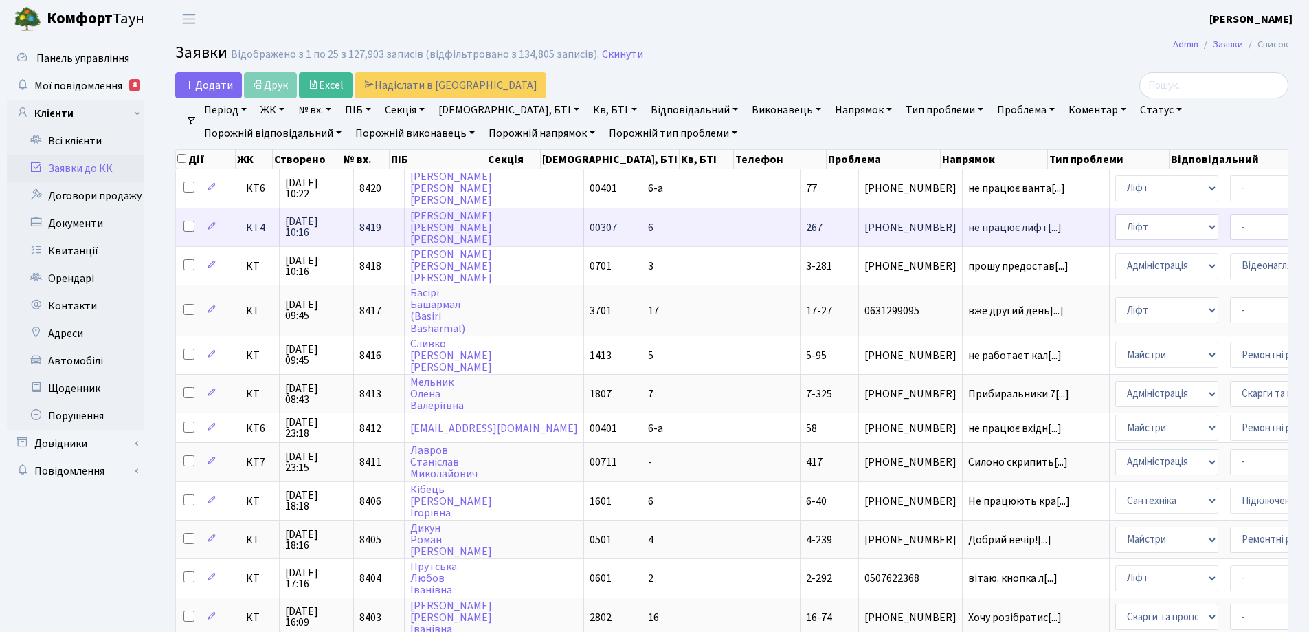
click at [801, 232] on td "267" at bounding box center [830, 227] width 58 height 38
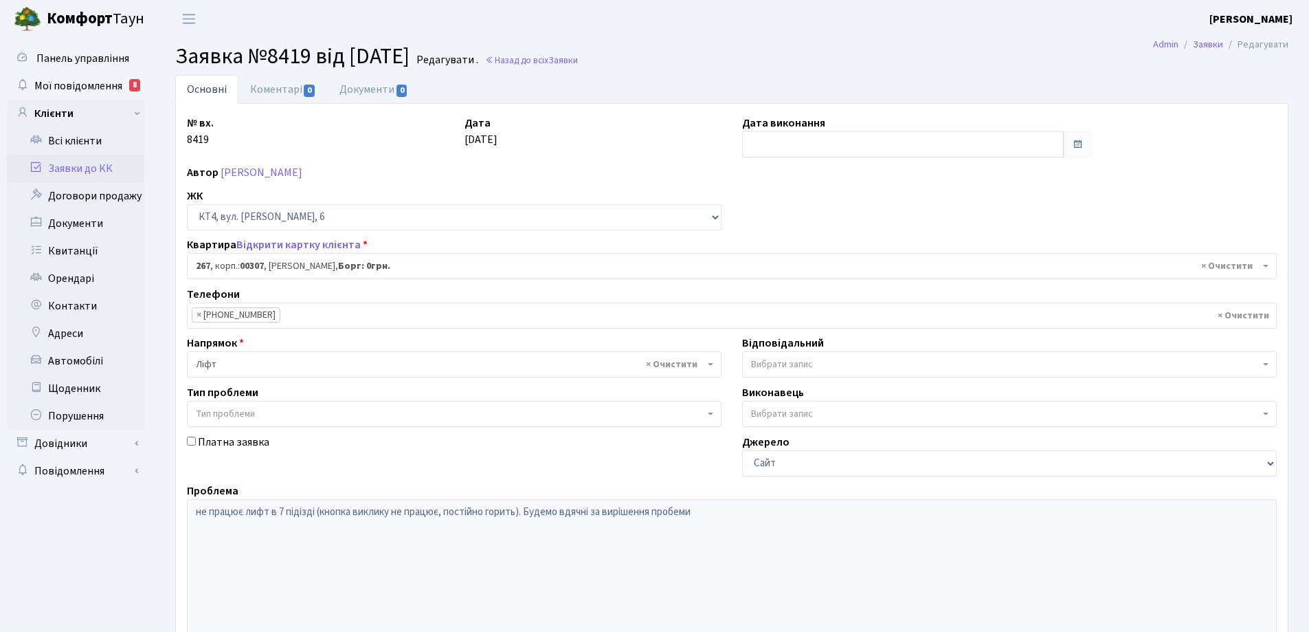
select select "16981"
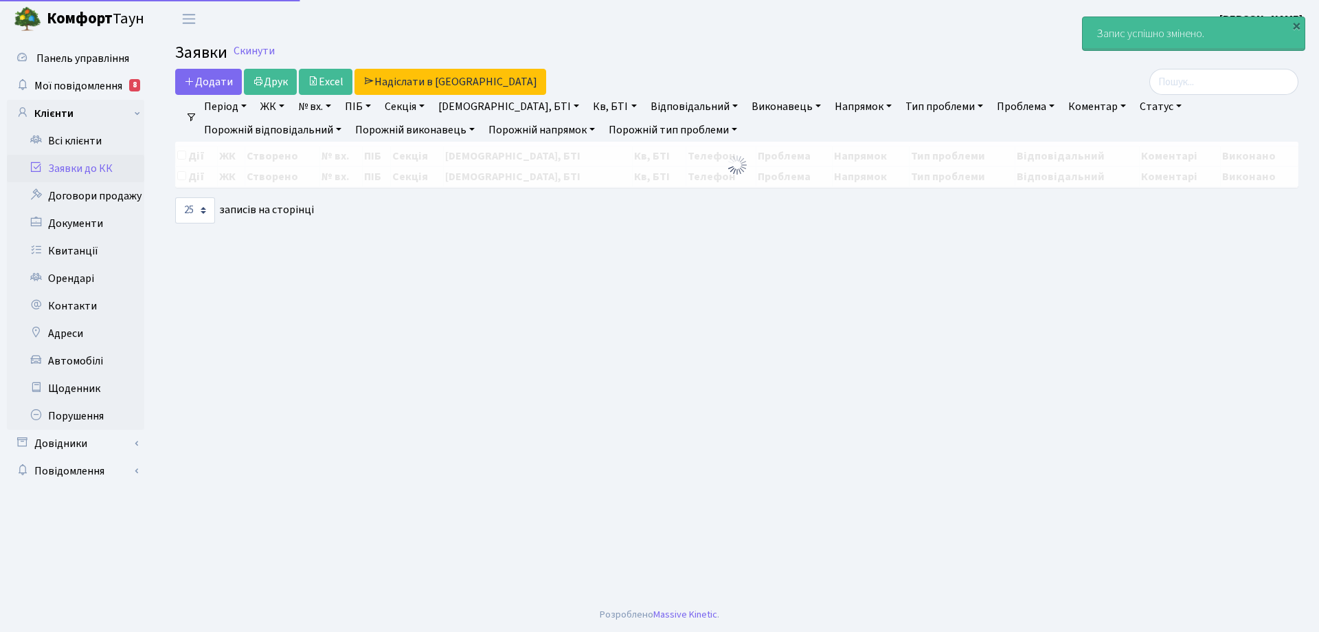
select select "25"
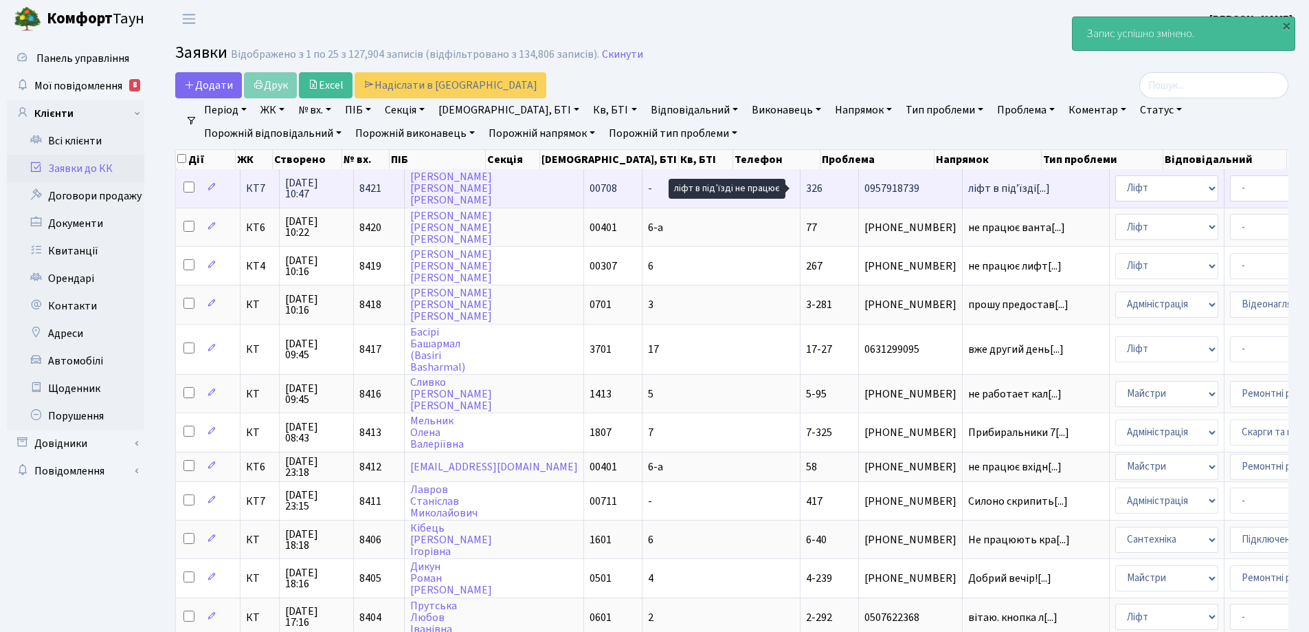
click at [968, 186] on span "ліфт в підʼїзді[...]" at bounding box center [1009, 188] width 82 height 15
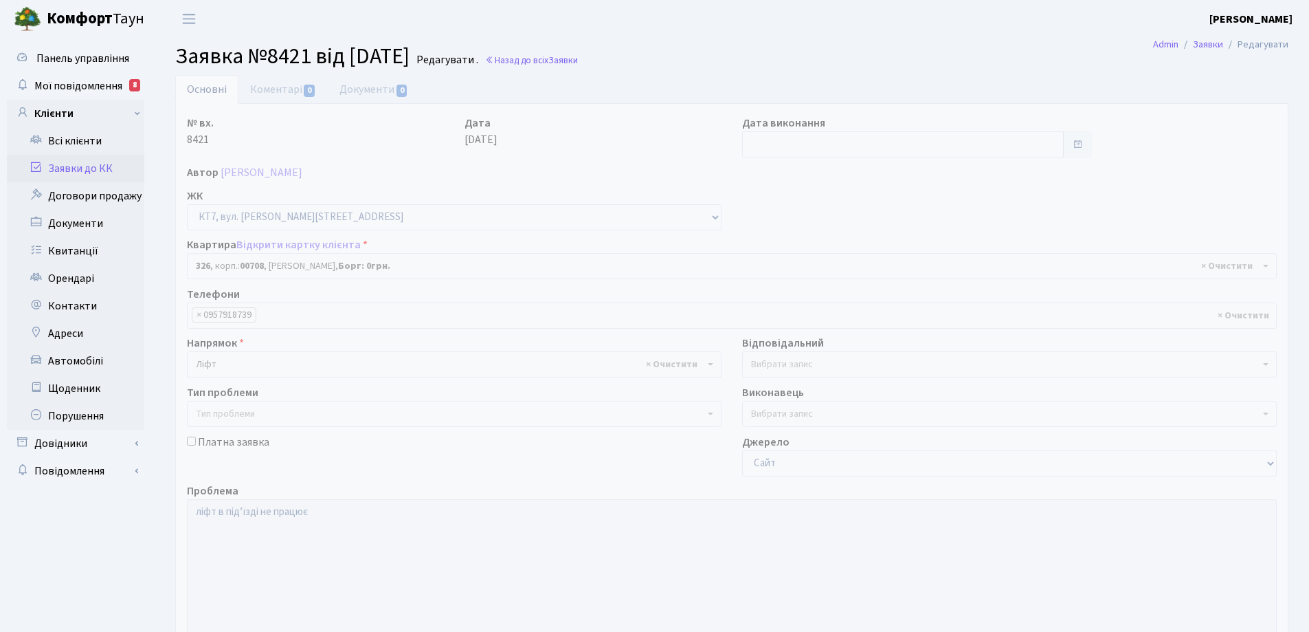
select select "18804"
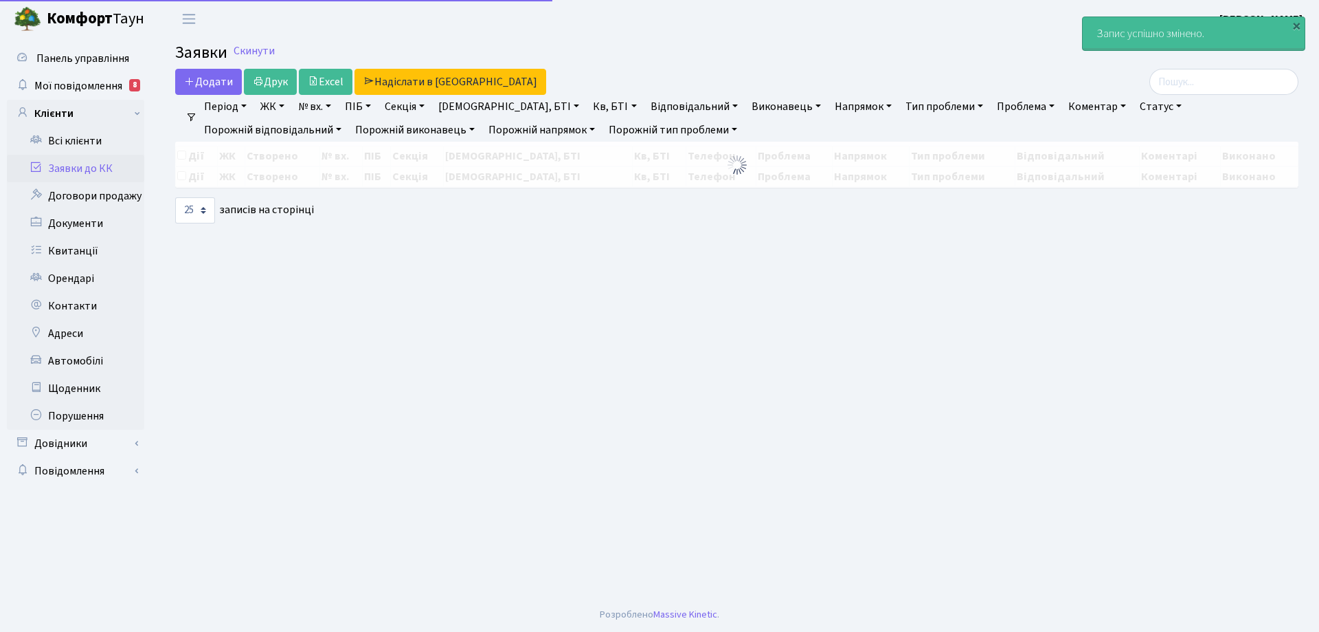
select select "25"
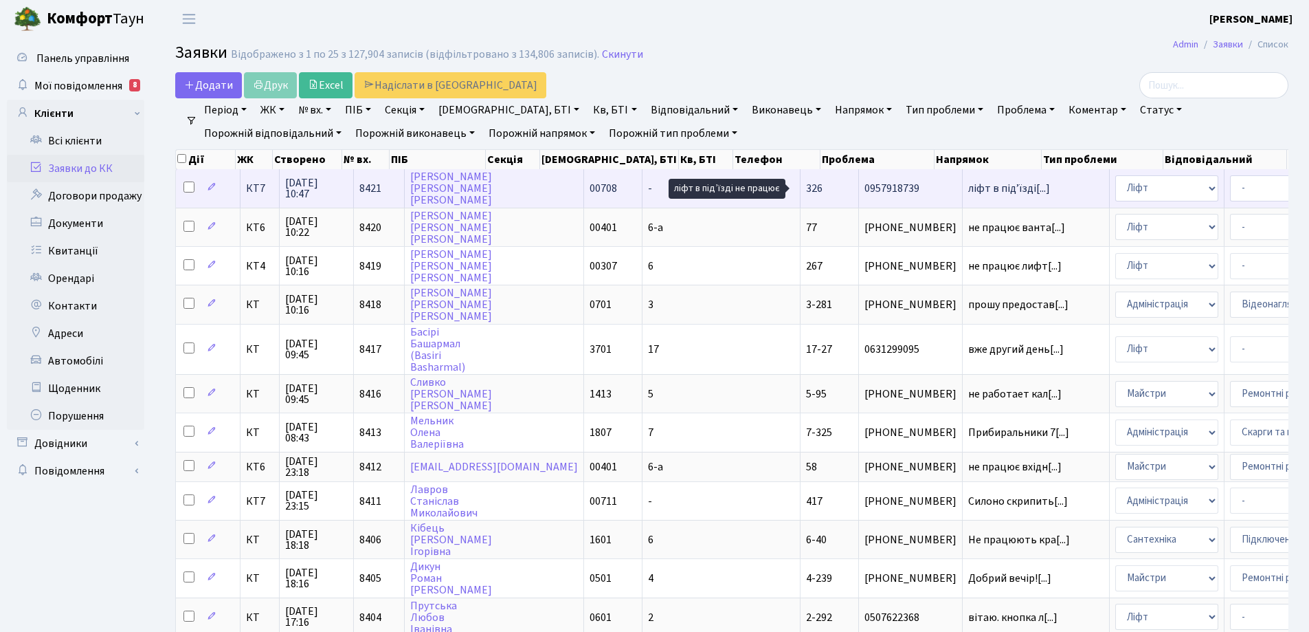
click at [968, 186] on span "ліфт в підʼїзді[...]" at bounding box center [1009, 188] width 82 height 15
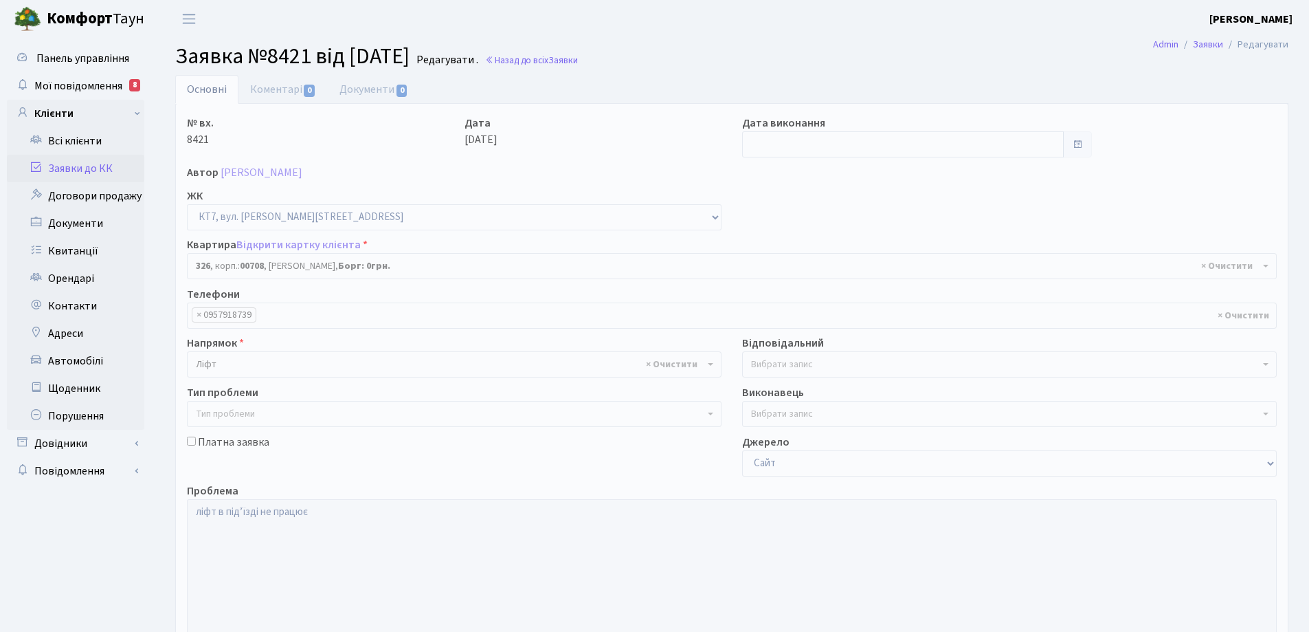
select select "18804"
click at [287, 86] on link "Коментарі 0" at bounding box center [282, 89] width 89 height 28
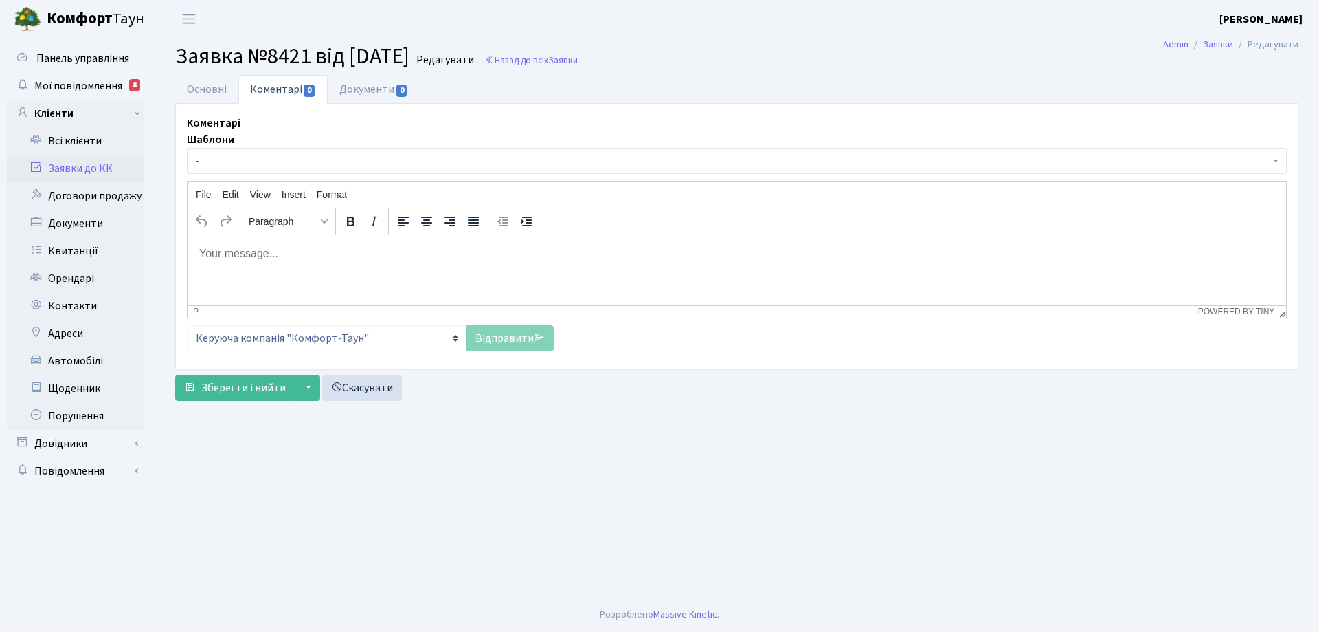
drag, startPoint x: 242, startPoint y: 256, endPoint x: 273, endPoint y: 252, distance: 31.3
click at [248, 254] on body "Rich Text Area. Press ALT-0 for help." at bounding box center [737, 252] width 1077 height 15
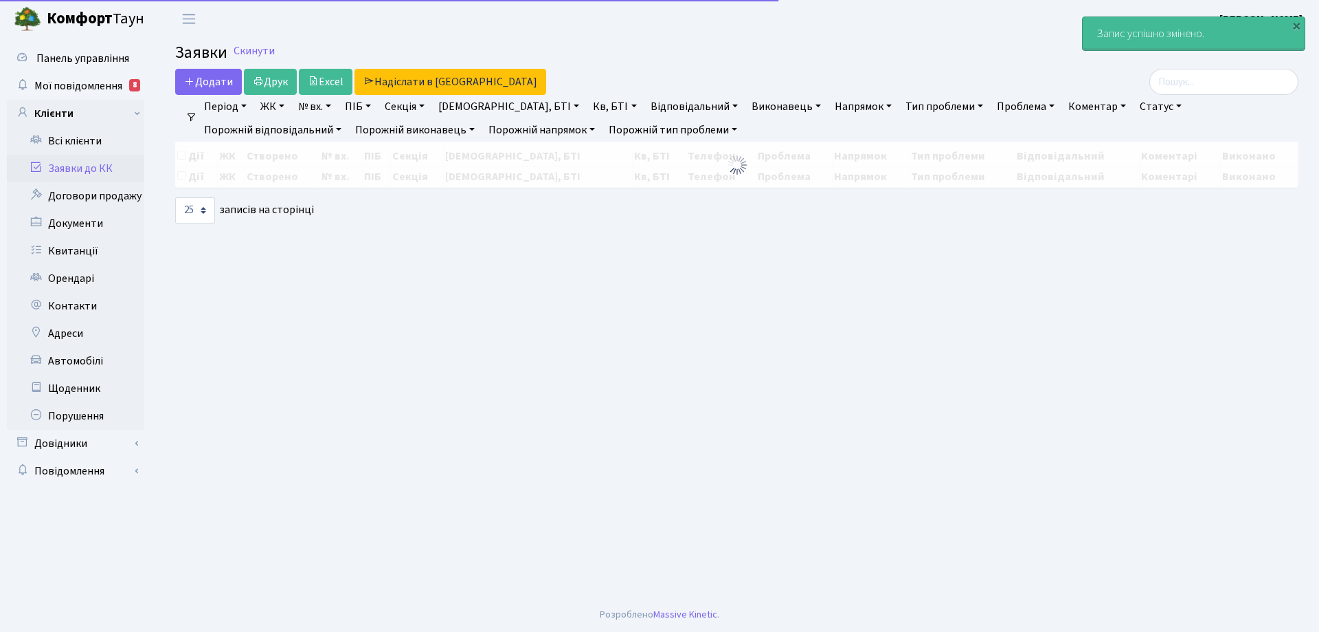
select select "25"
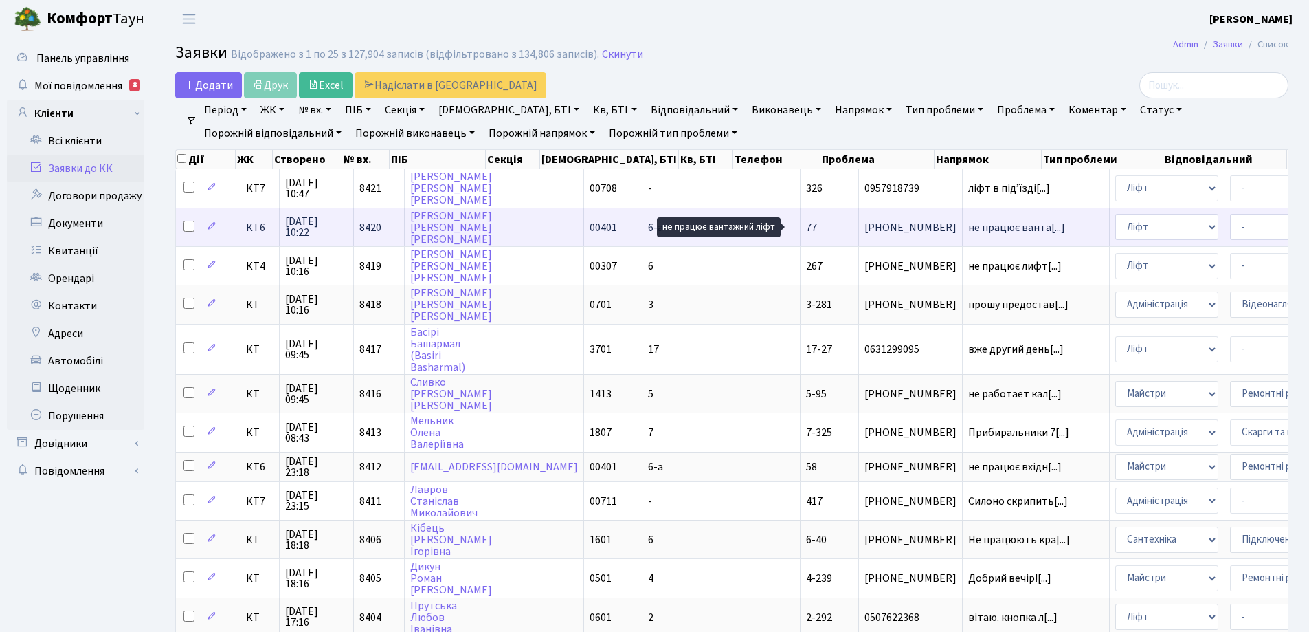
click at [968, 230] on span "не працює ванта[...]" at bounding box center [1016, 227] width 97 height 15
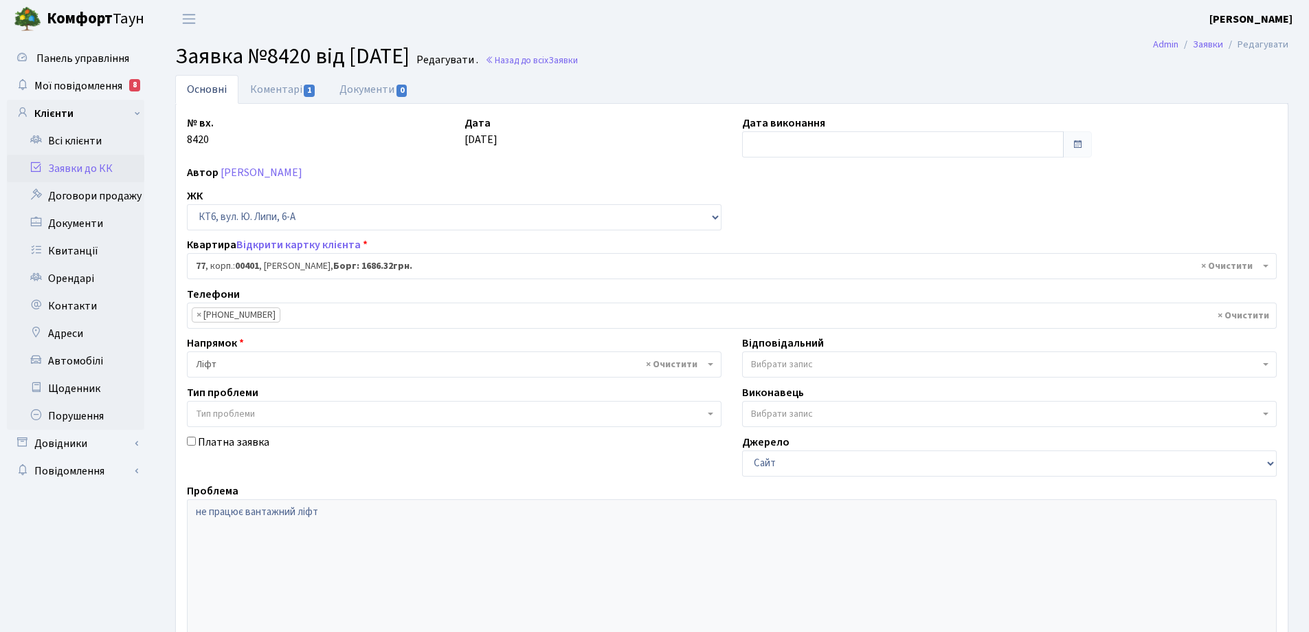
select select "17169"
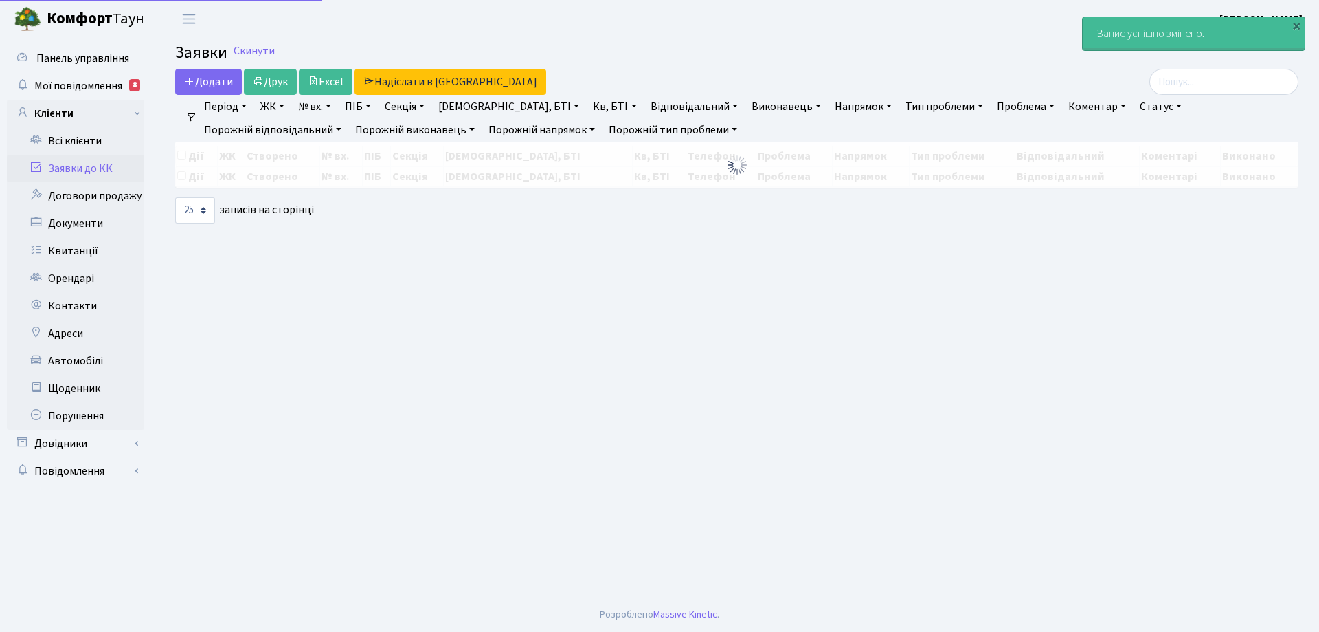
select select "25"
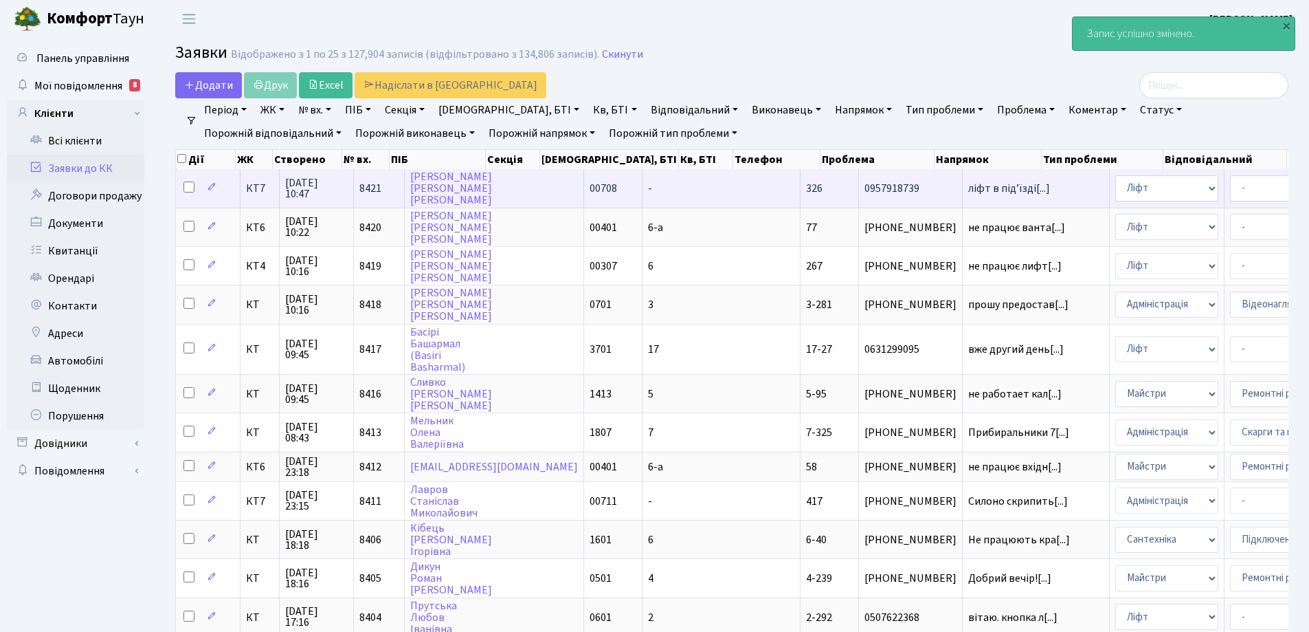
click at [963, 181] on td "ліфт в підʼїзді[...]" at bounding box center [1036, 188] width 147 height 38
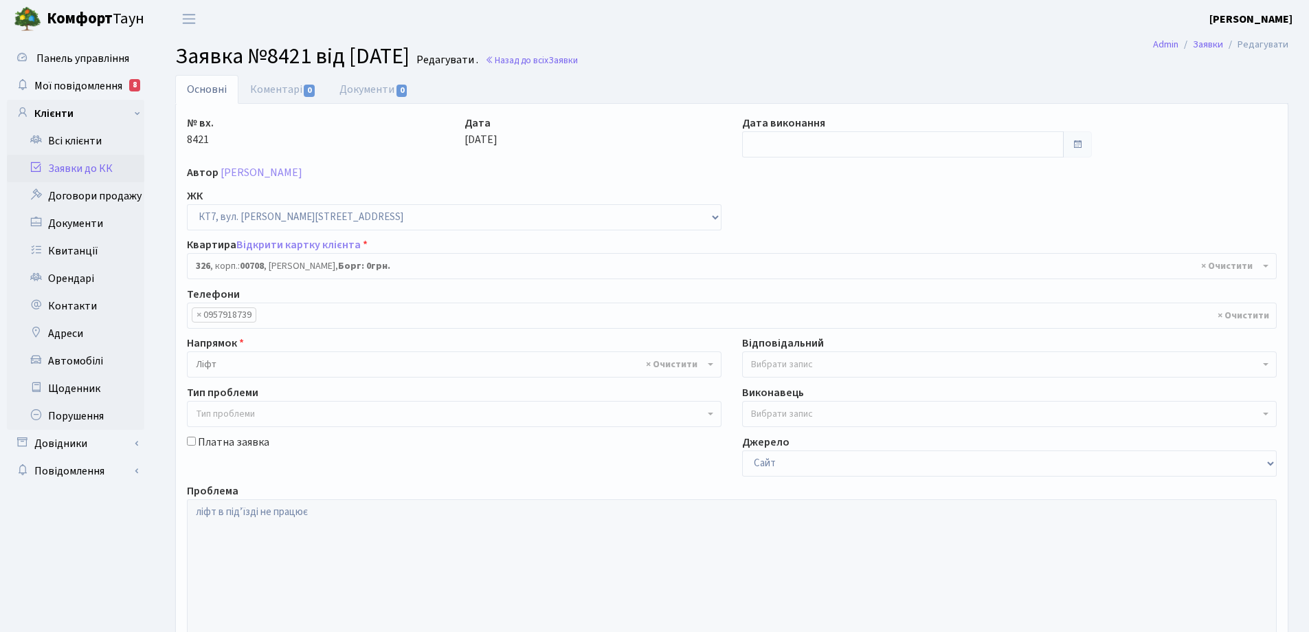
select select "18804"
click at [273, 88] on link "Коментарі 0" at bounding box center [282, 89] width 89 height 28
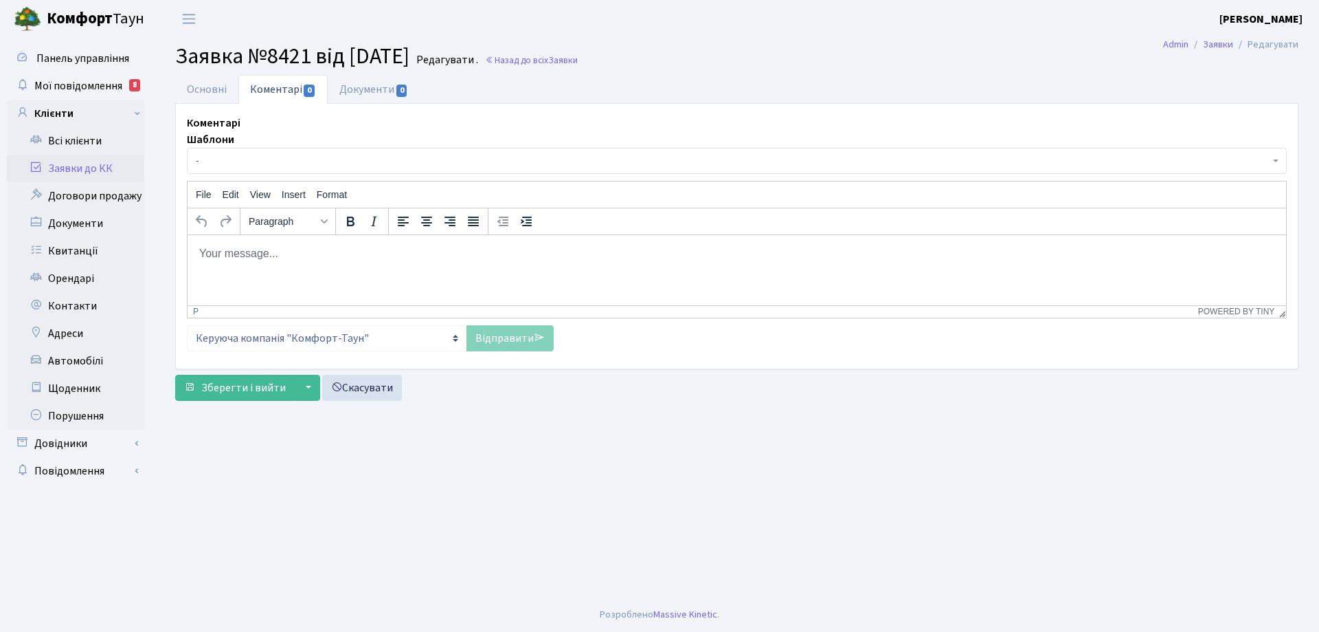
click at [266, 260] on body "Rich Text Area. Press ALT-0 for help." at bounding box center [737, 252] width 1077 height 15
drag, startPoint x: 520, startPoint y: 340, endPoint x: 436, endPoint y: 389, distance: 97.0
click at [519, 340] on link "Відправити" at bounding box center [510, 338] width 87 height 26
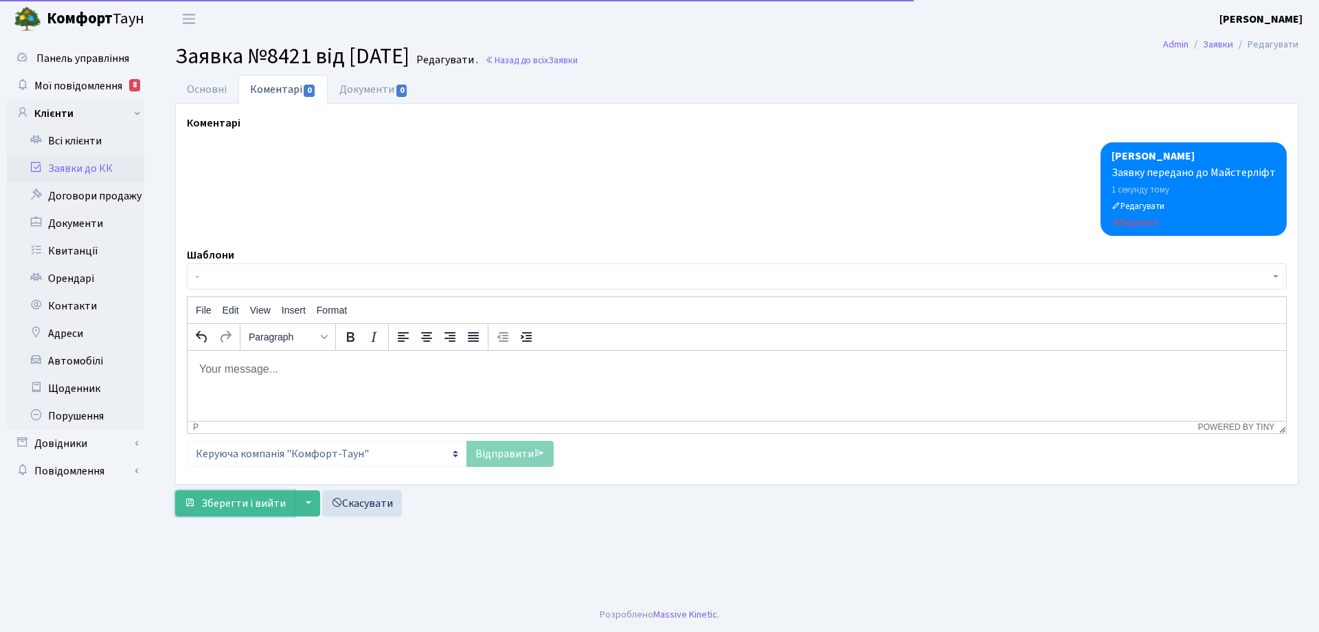
drag, startPoint x: 263, startPoint y: 504, endPoint x: 262, endPoint y: 486, distance: 17.9
click at [263, 497] on span "Зберегти і вийти" at bounding box center [243, 502] width 85 height 15
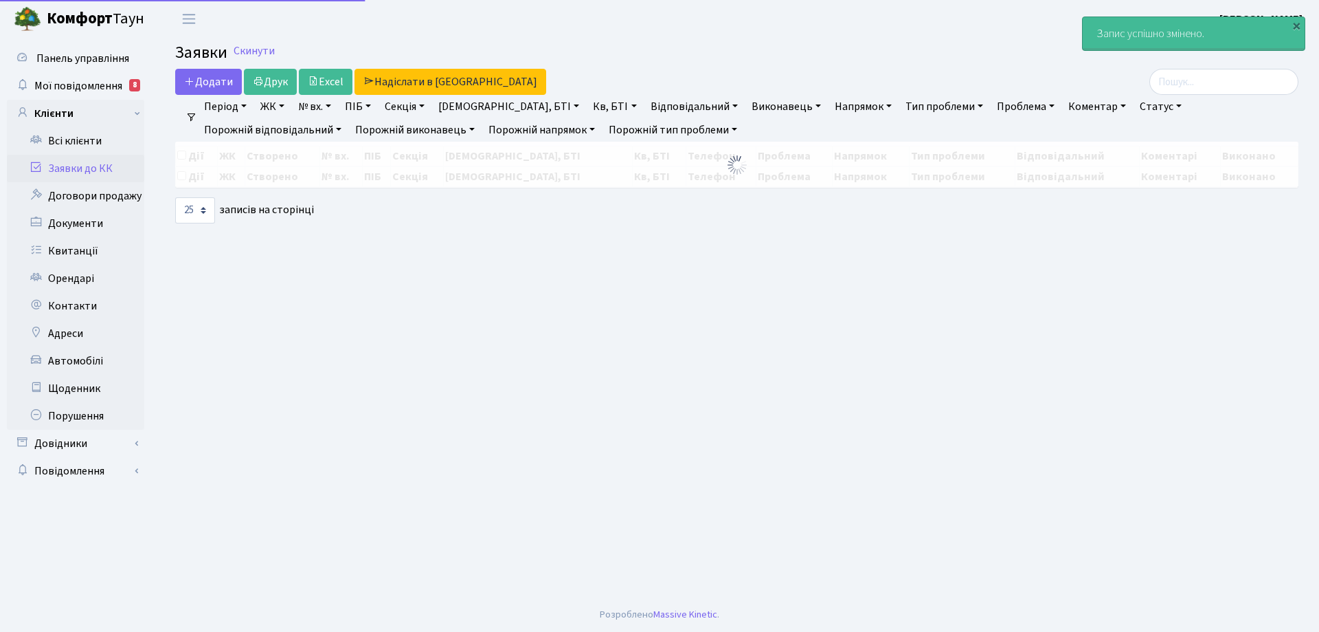
select select "25"
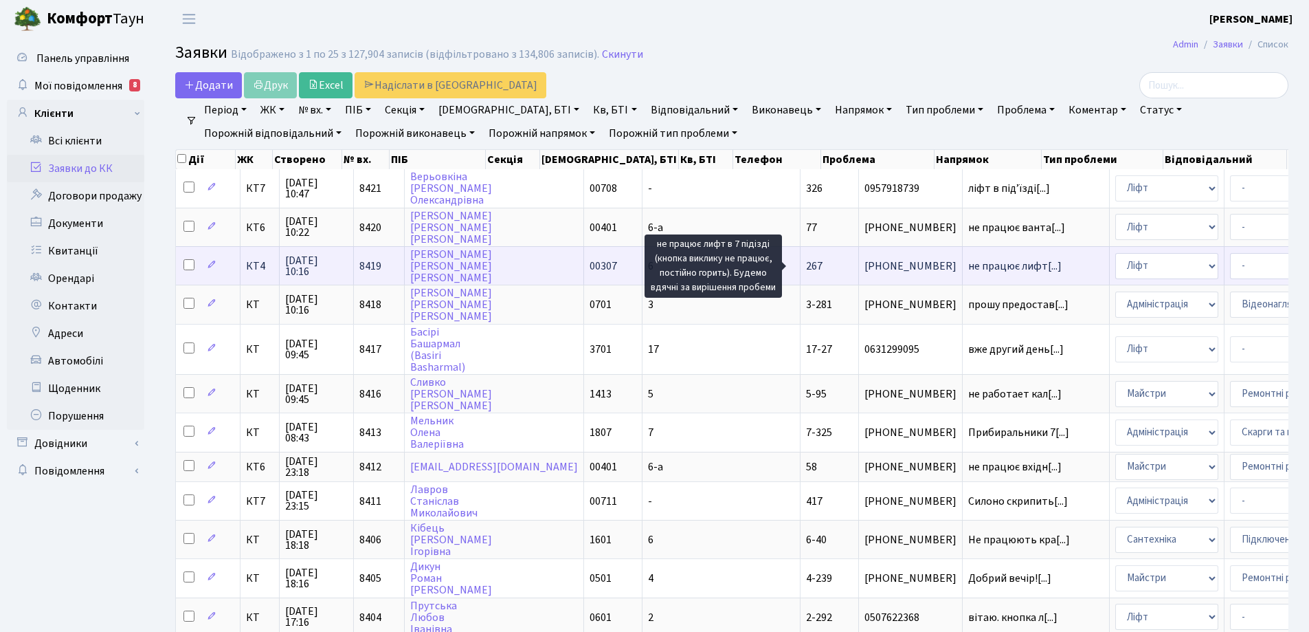
click at [968, 265] on span "не працює лифт[...]" at bounding box center [1014, 265] width 93 height 15
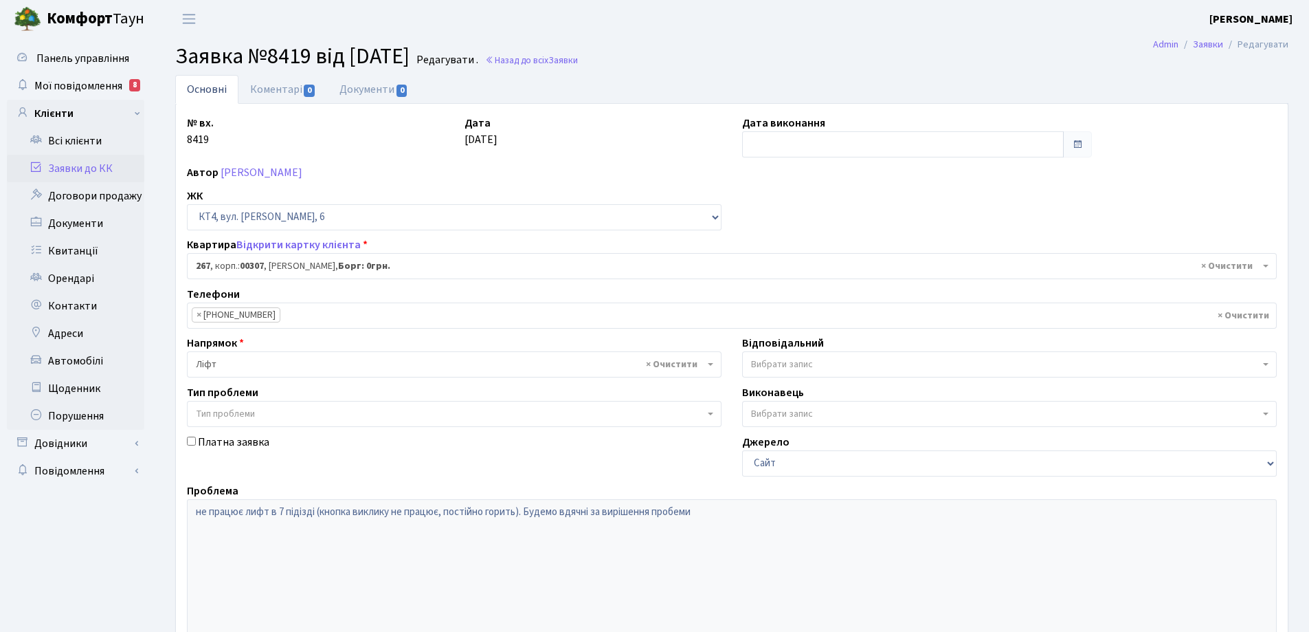
select select "16981"
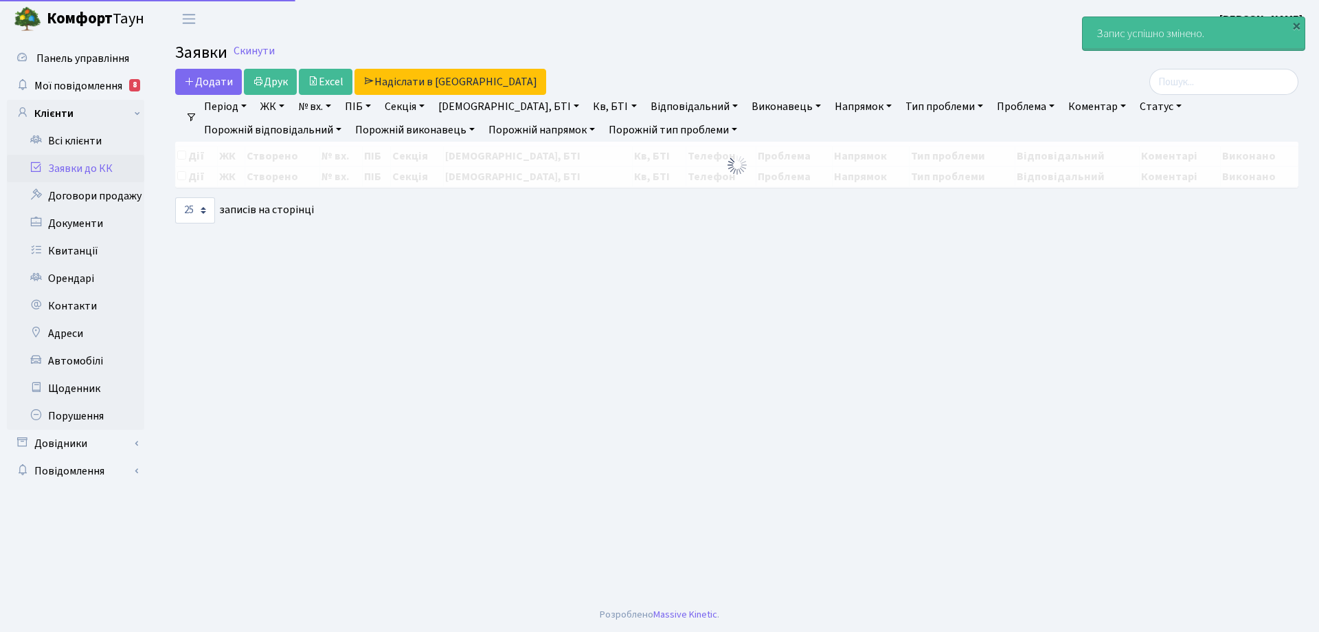
select select "25"
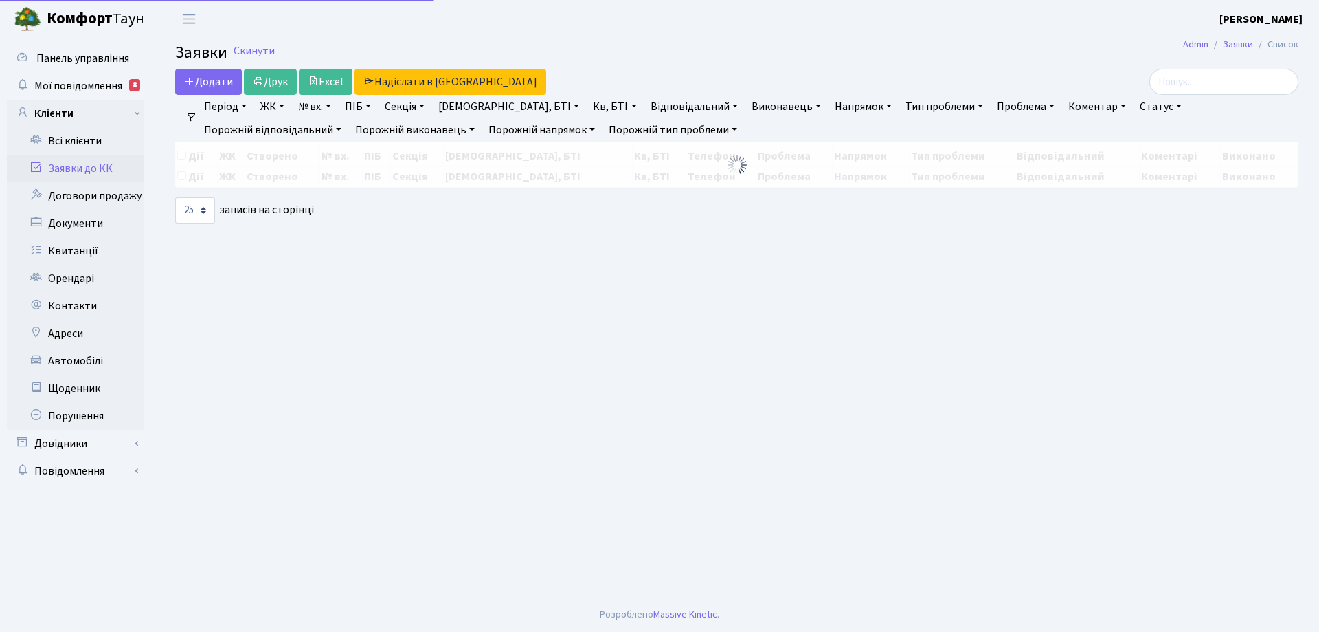
select select "25"
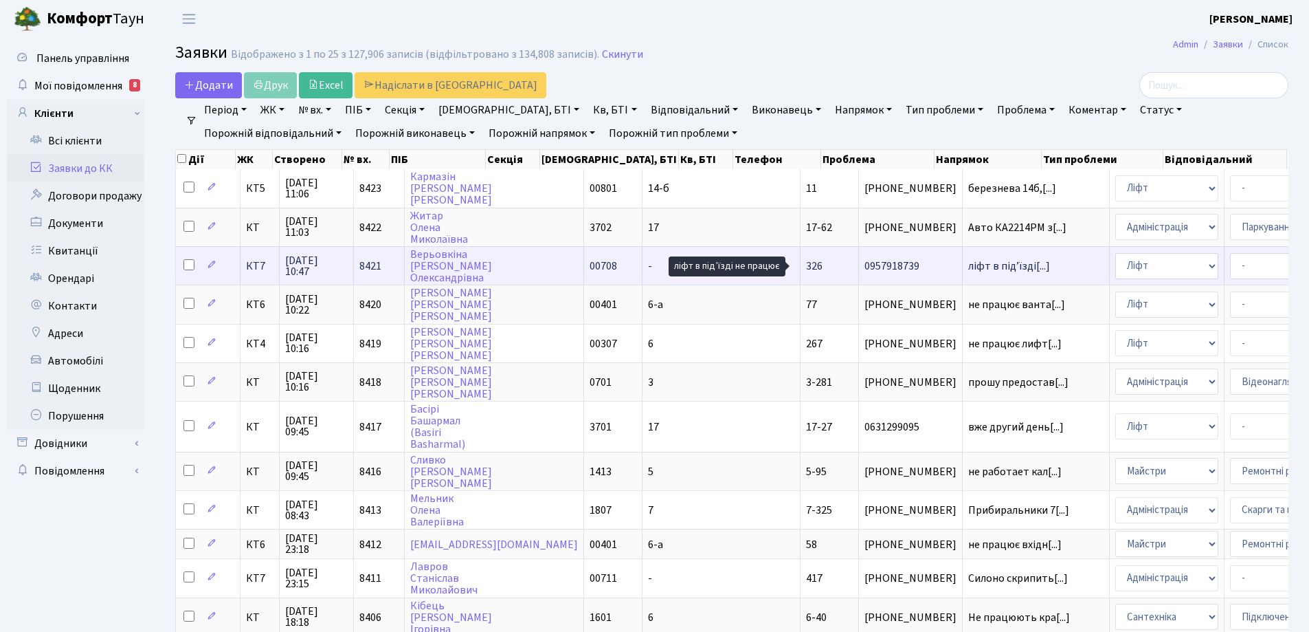
click at [968, 268] on span "ліфт в підʼїзді[...]" at bounding box center [1009, 265] width 82 height 15
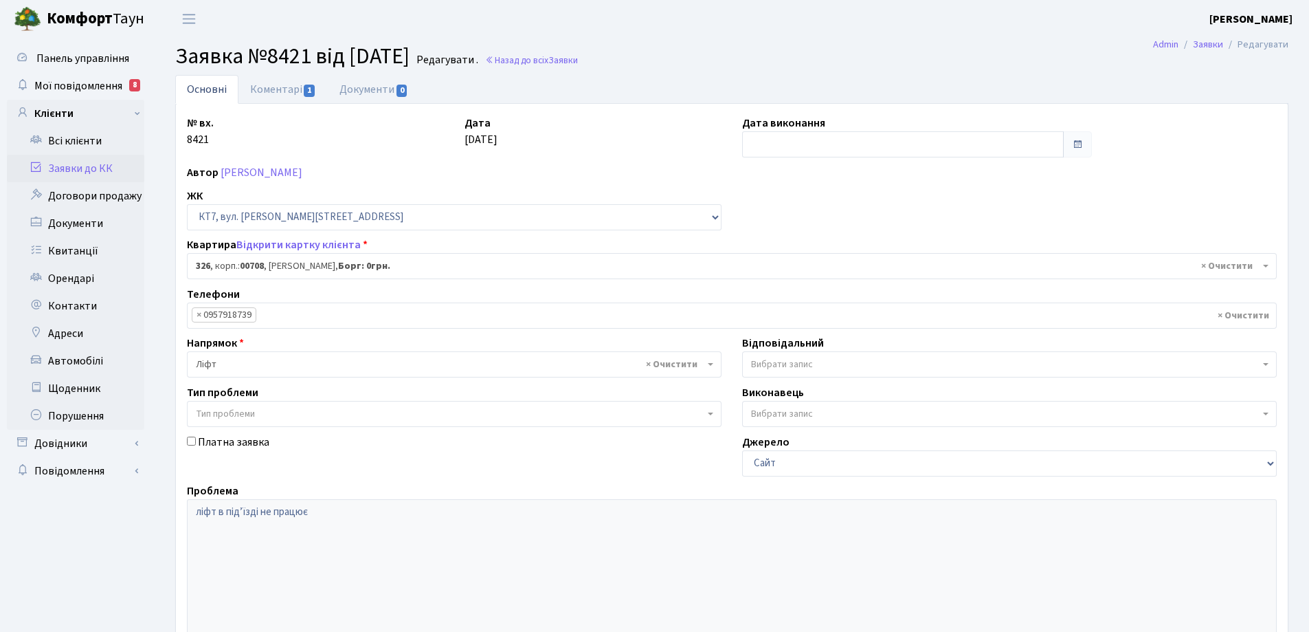
select select "18804"
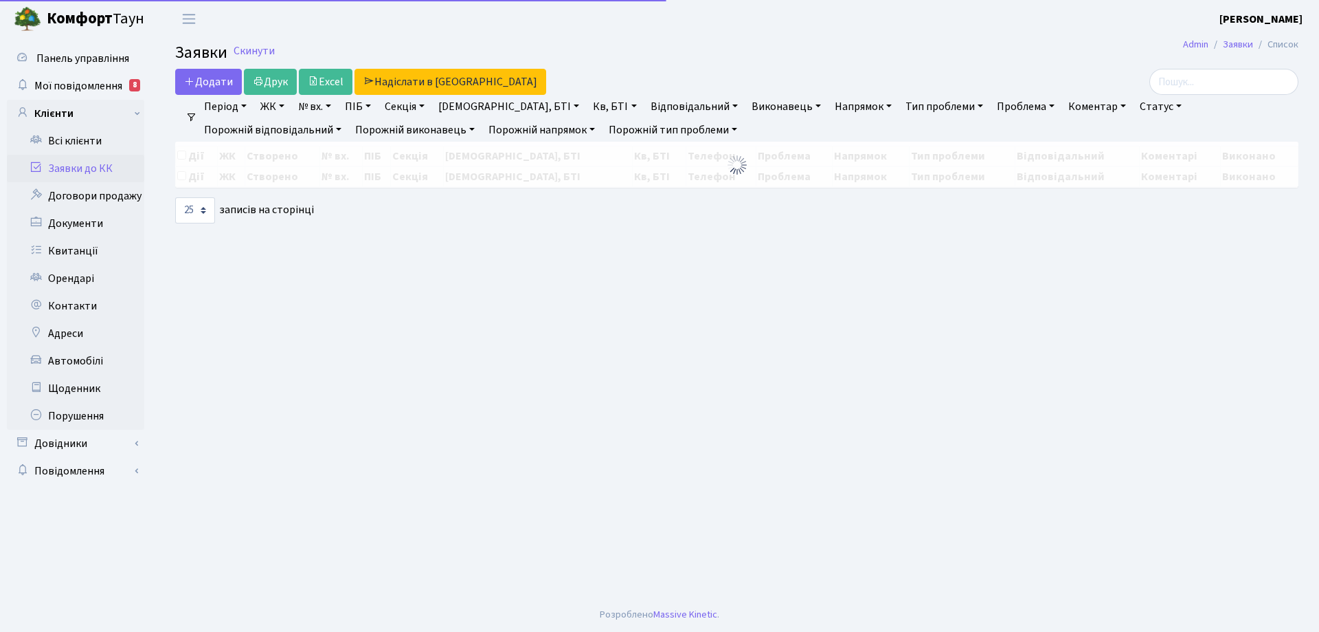
select select "25"
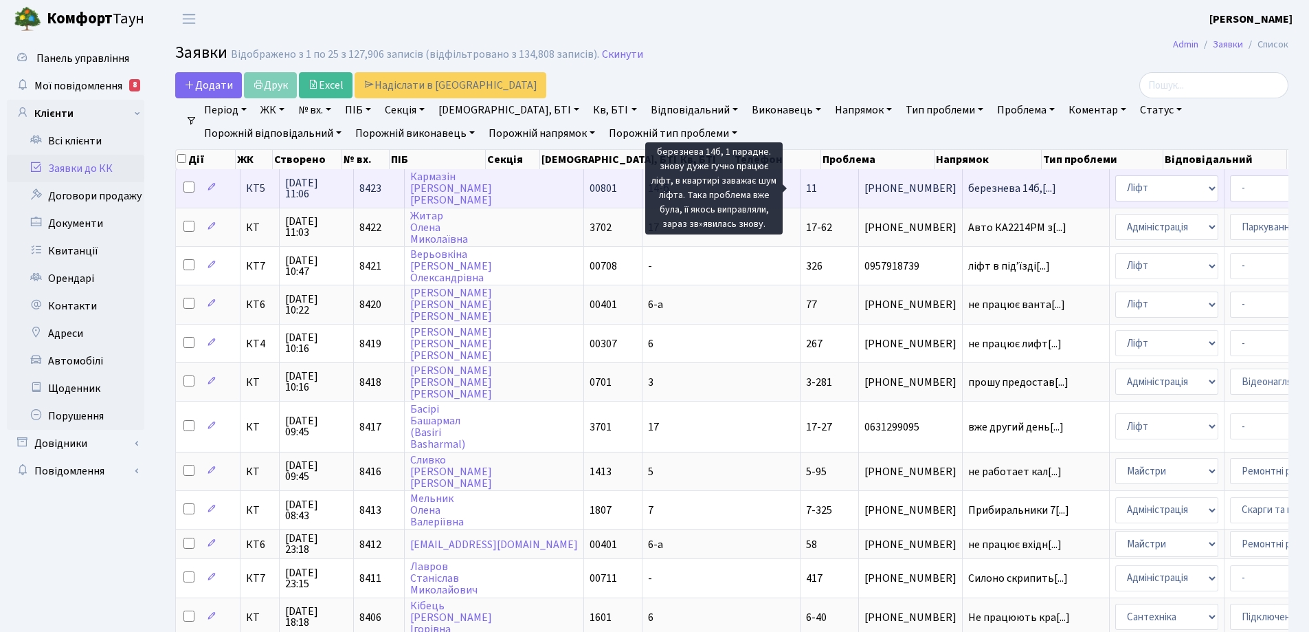
click at [968, 190] on span "березнева 14б,[...]" at bounding box center [1012, 188] width 88 height 15
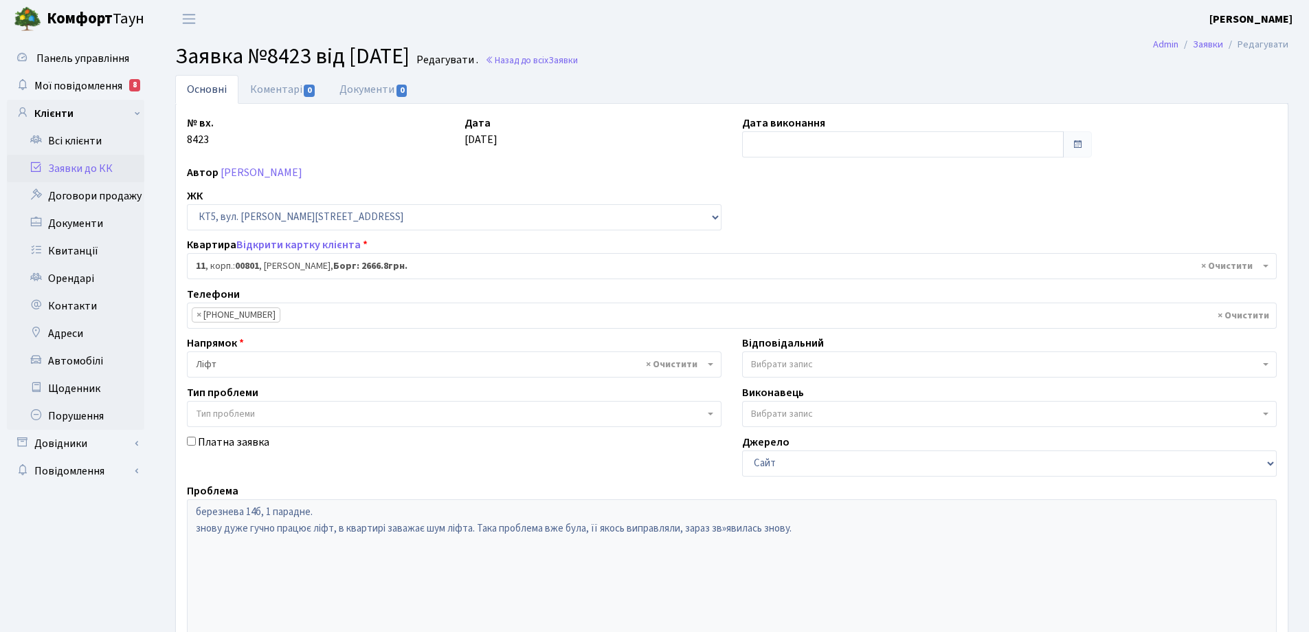
select select "17541"
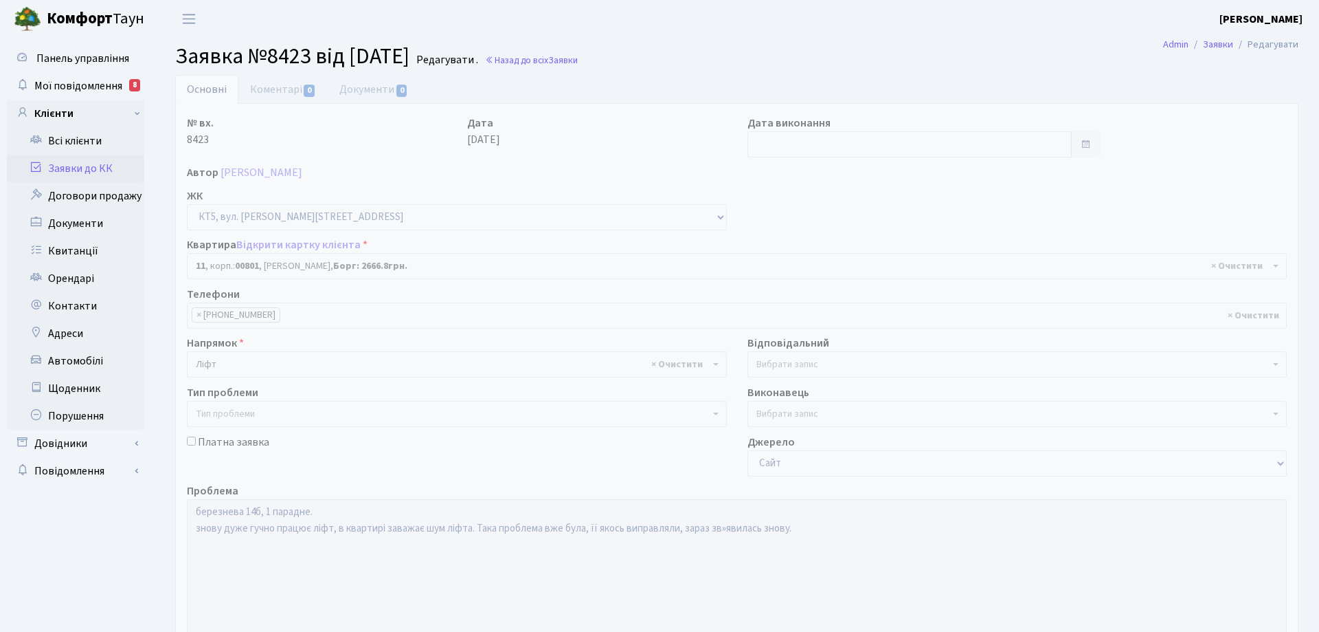
select select "17541"
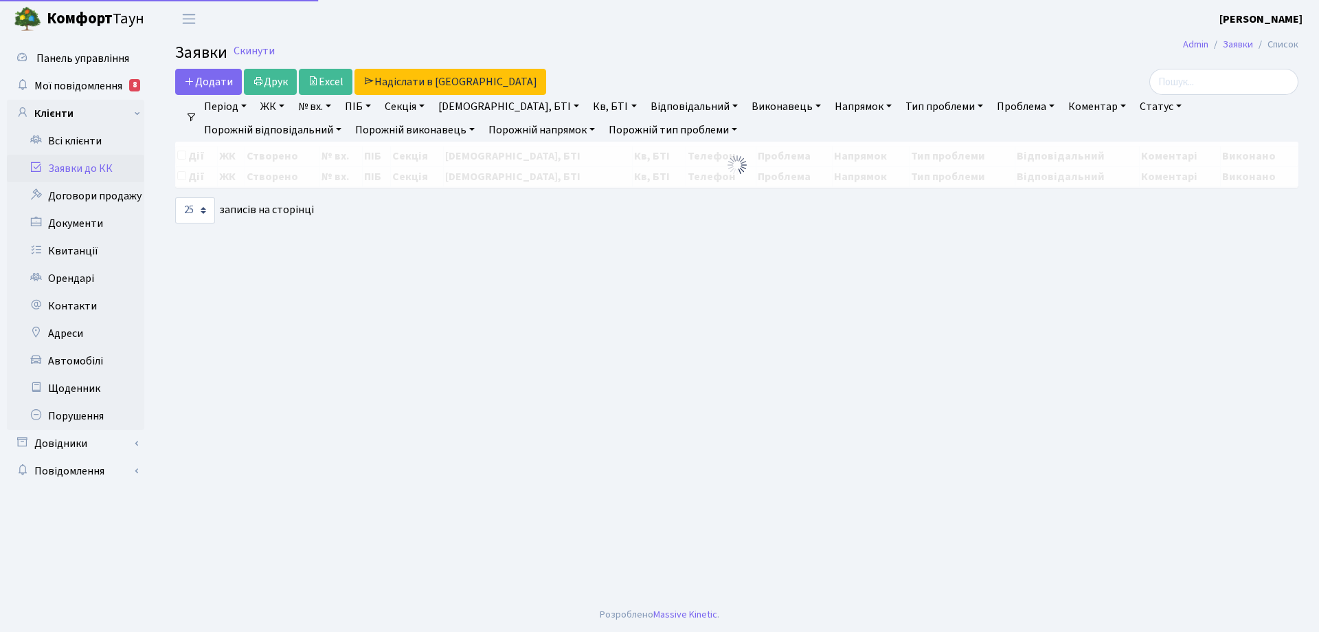
select select "25"
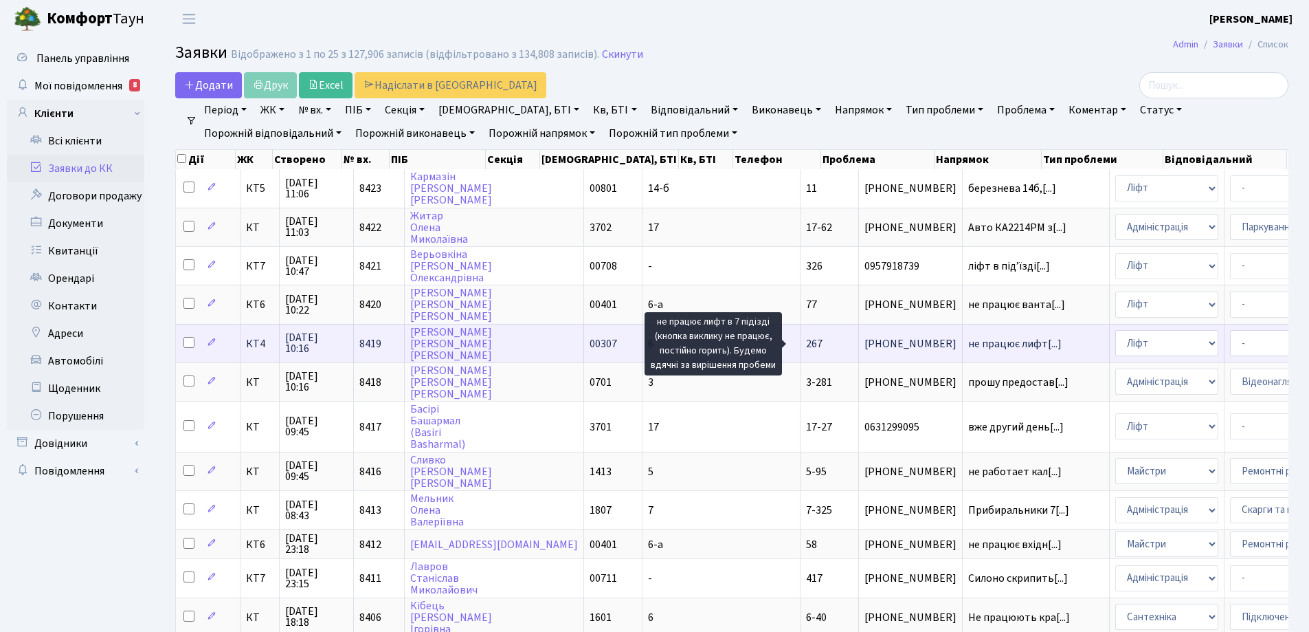
click at [968, 344] on span "не працює лифт[...]" at bounding box center [1014, 343] width 93 height 15
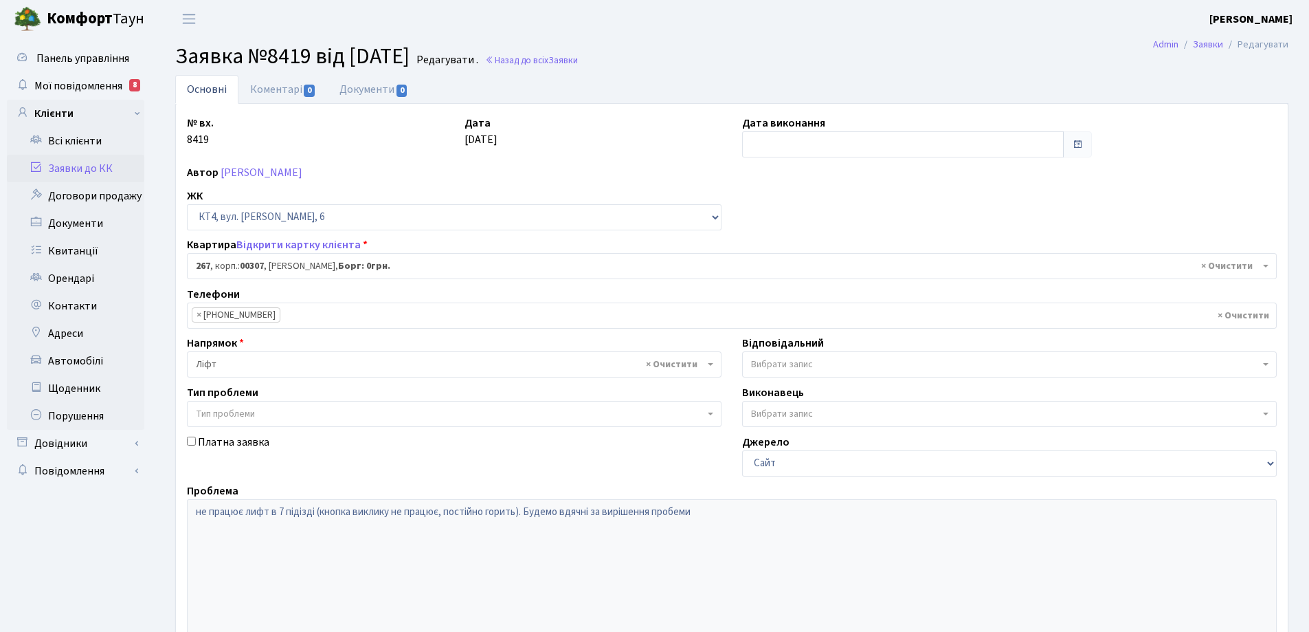
select select "16981"
click at [269, 87] on link "Коментарі 0" at bounding box center [282, 89] width 89 height 28
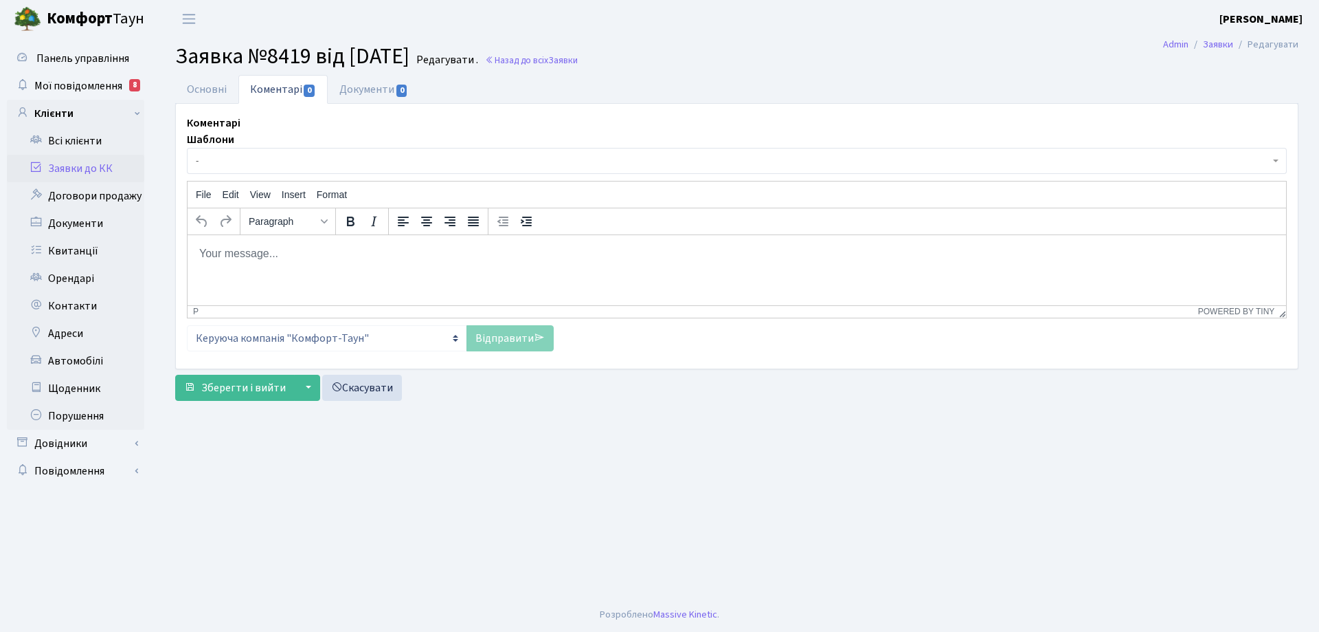
click at [299, 256] on p "Rich Text Area. Press ALT-0 for help." at bounding box center [737, 252] width 1077 height 15
click at [478, 337] on link "Відправити" at bounding box center [510, 338] width 87 height 26
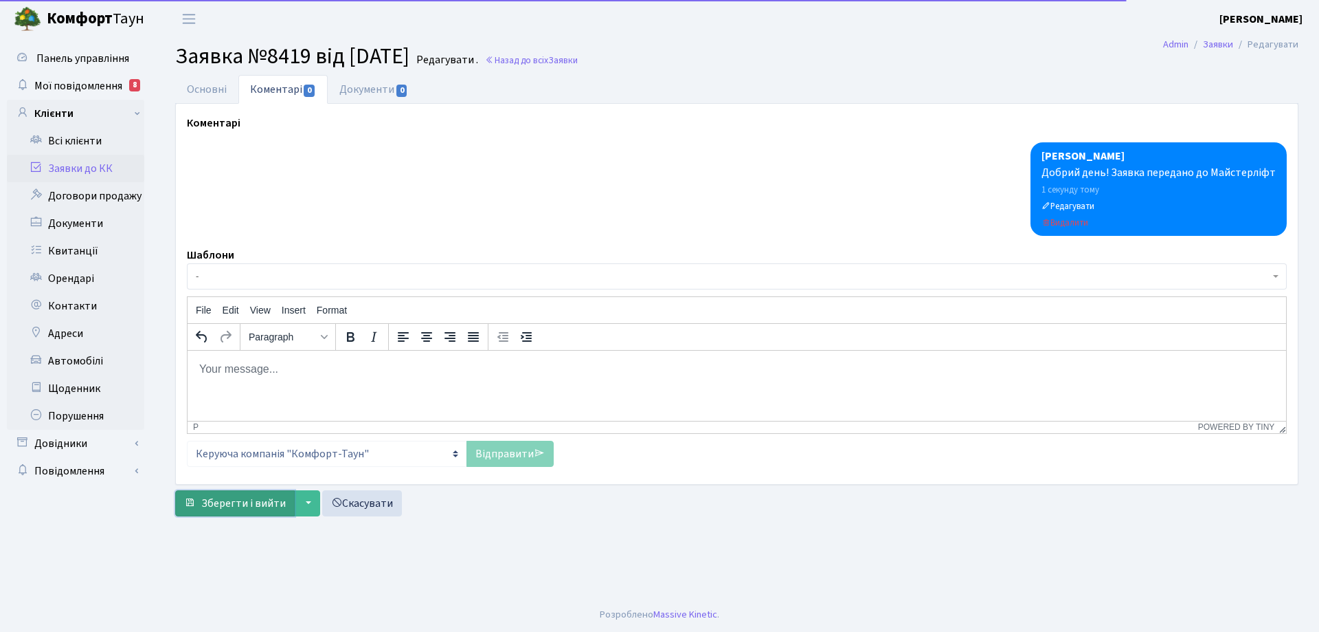
click at [269, 508] on span "Зберегти і вийти" at bounding box center [243, 502] width 85 height 15
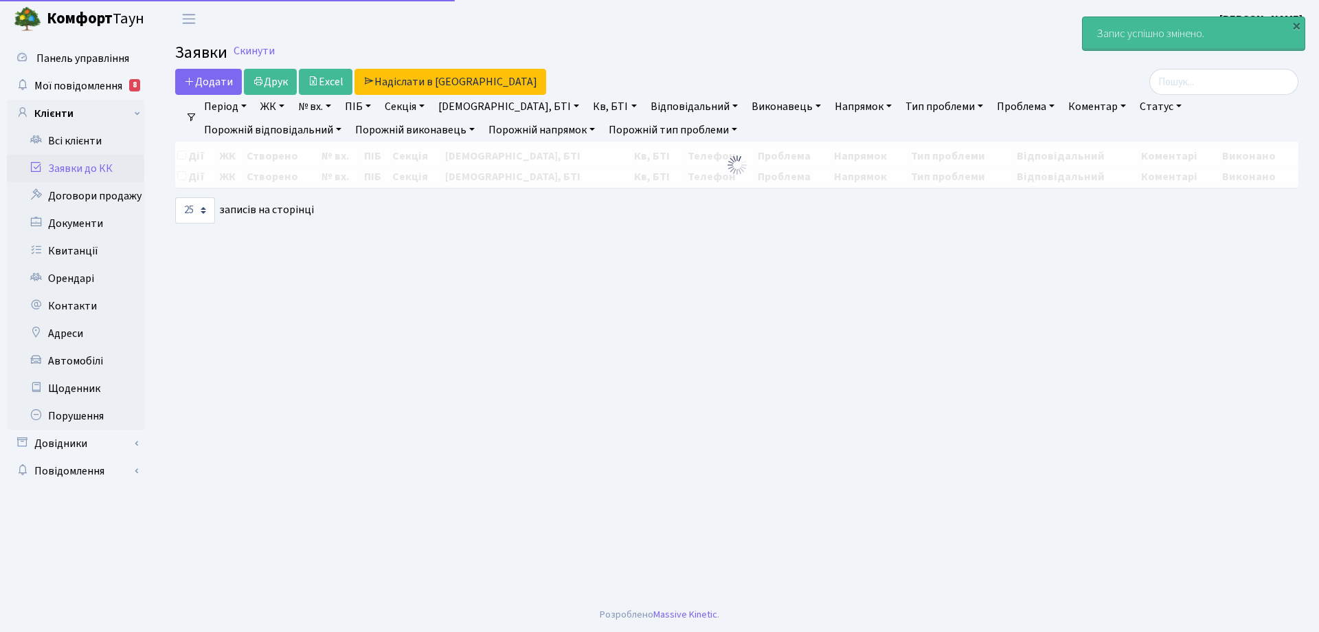
select select "25"
